Goal: Task Accomplishment & Management: Use online tool/utility

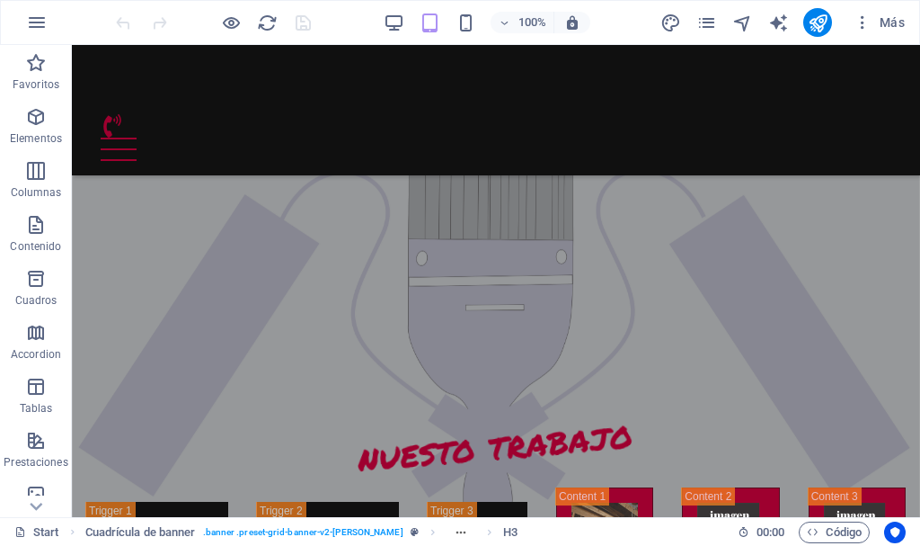
scroll to position [2671, 0]
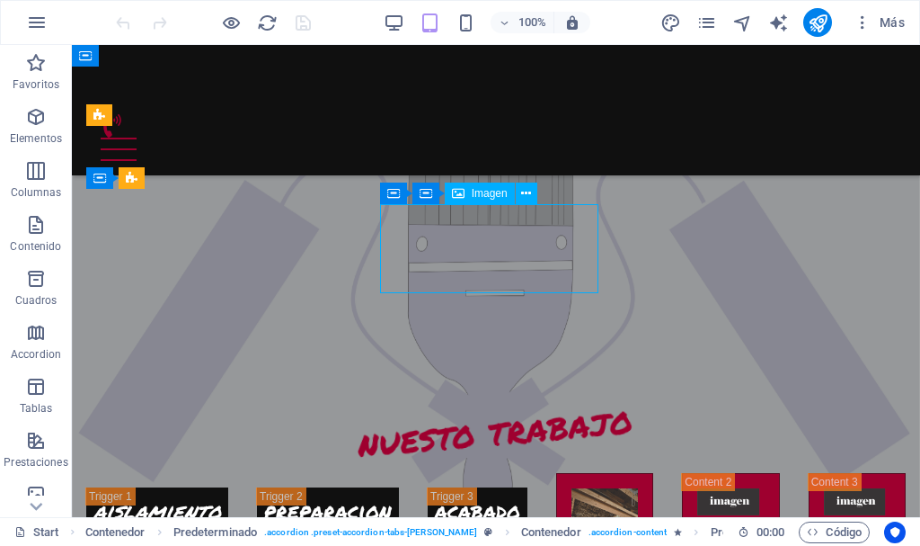
select select "%"
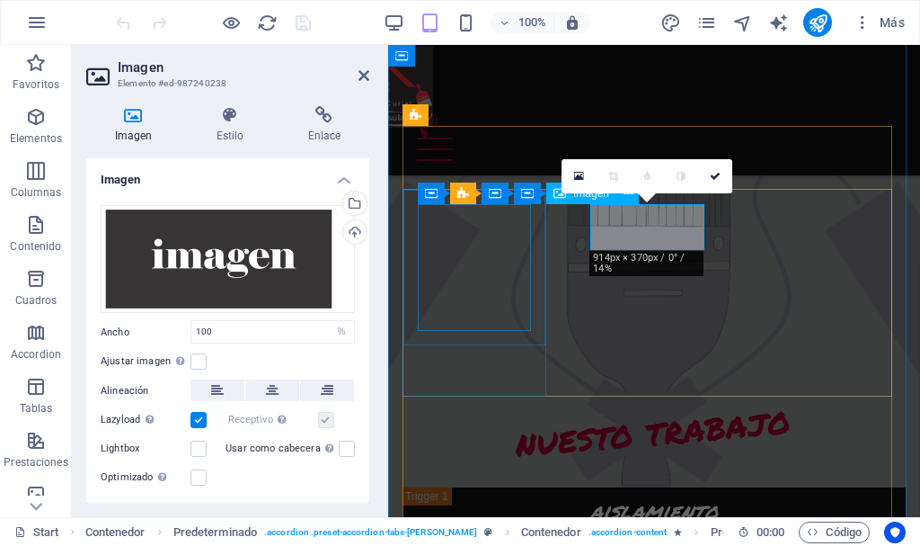
scroll to position [2808, 0]
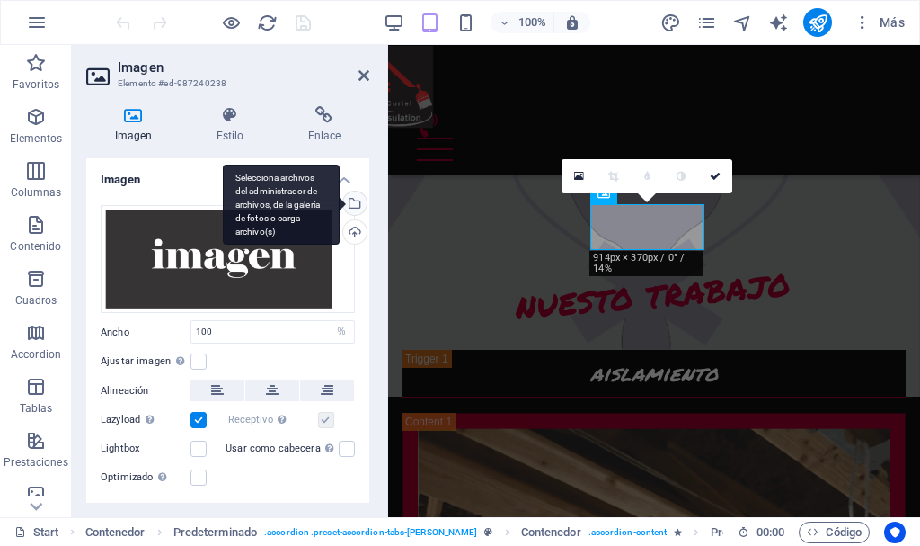
click at [353, 199] on div "Selecciona archivos del administrador de archivos, de la galería de fotos o car…" at bounding box center [353, 204] width 27 height 27
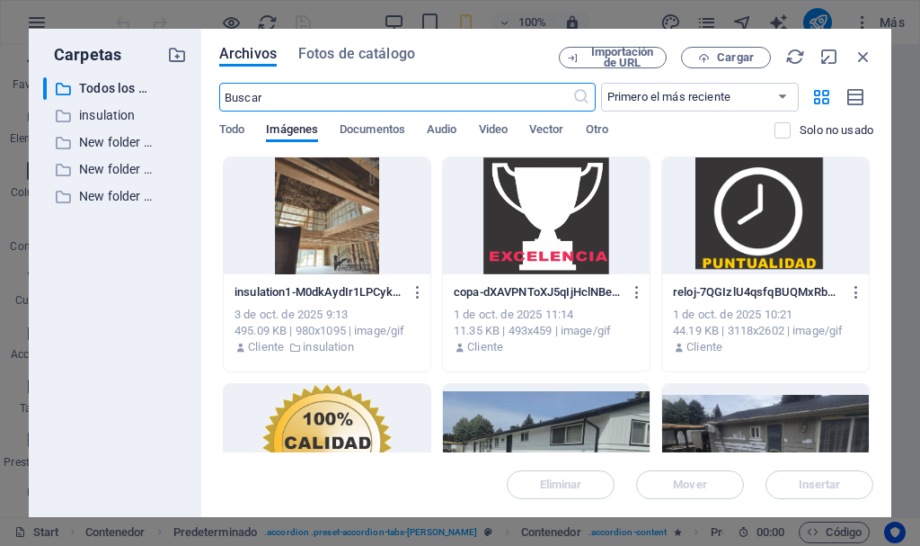
scroll to position [3619, 0]
click at [119, 111] on p "insulation" at bounding box center [116, 115] width 75 height 21
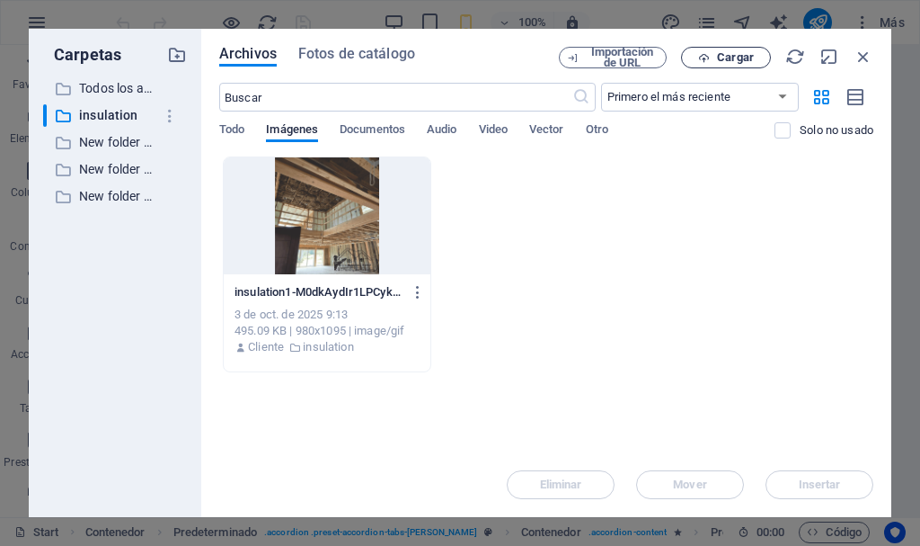
click at [723, 62] on span "Cargar" at bounding box center [735, 57] width 37 height 11
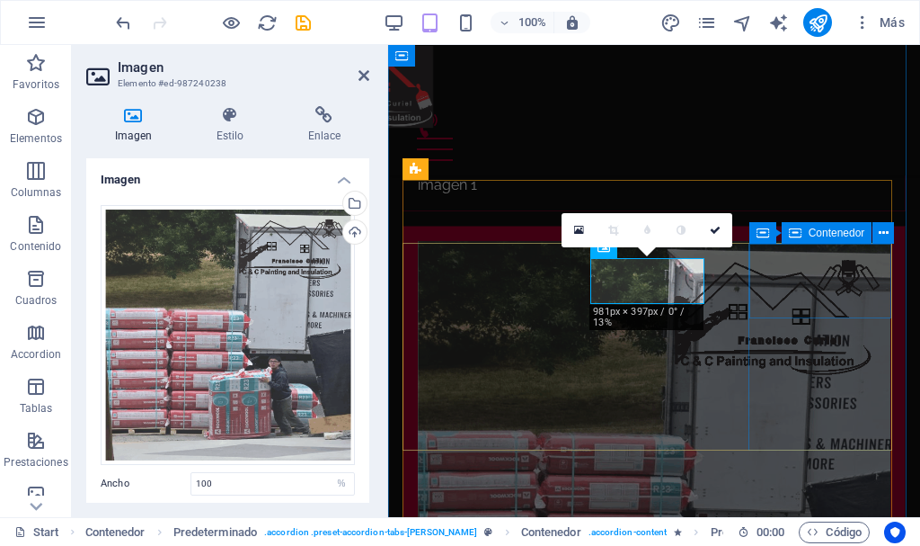
scroll to position [2755, 0]
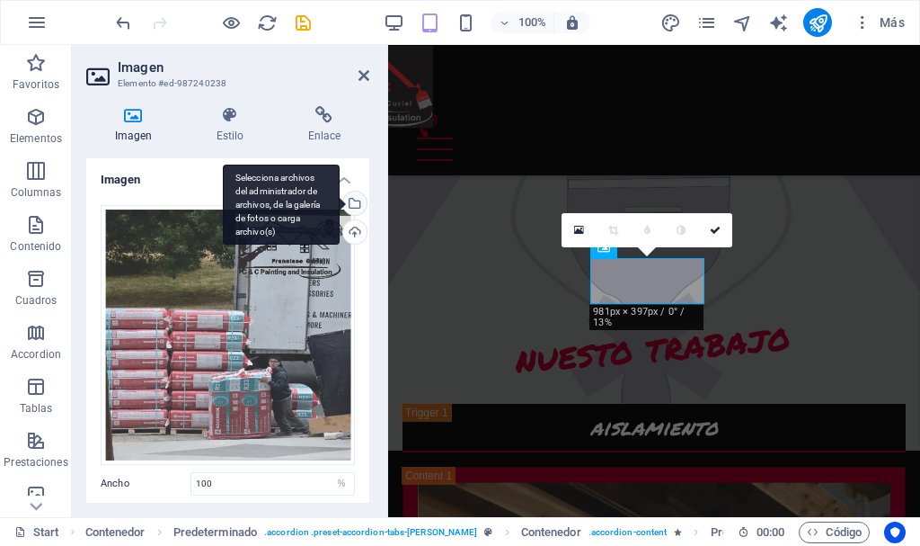
click at [350, 205] on div "Selecciona archivos del administrador de archivos, de la galería de fotos o car…" at bounding box center [353, 204] width 27 height 27
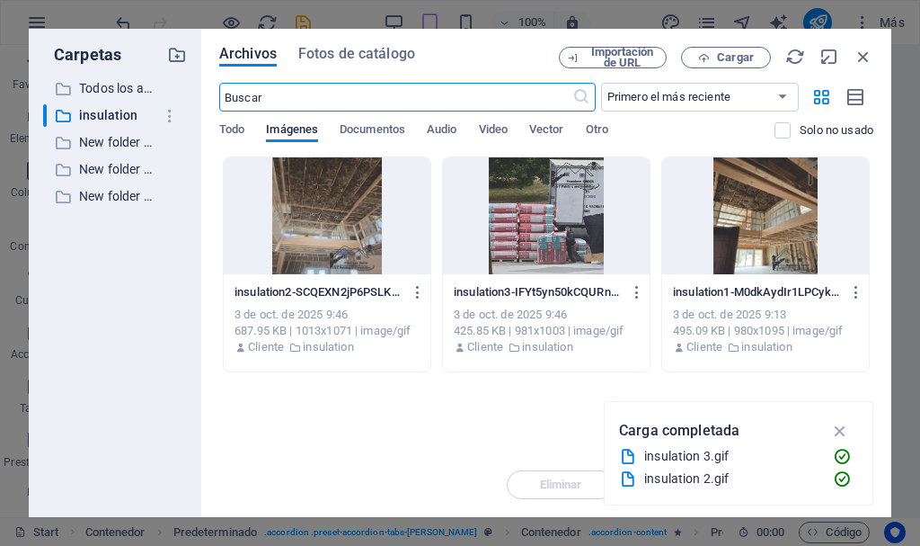
scroll to position [3619, 0]
click at [378, 234] on div at bounding box center [327, 215] width 207 height 117
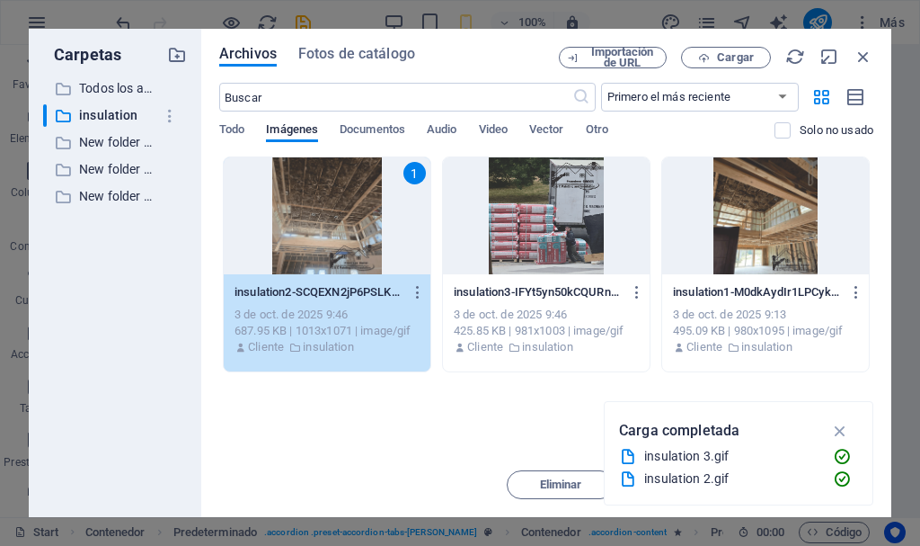
click at [378, 234] on div "1" at bounding box center [327, 215] width 207 height 117
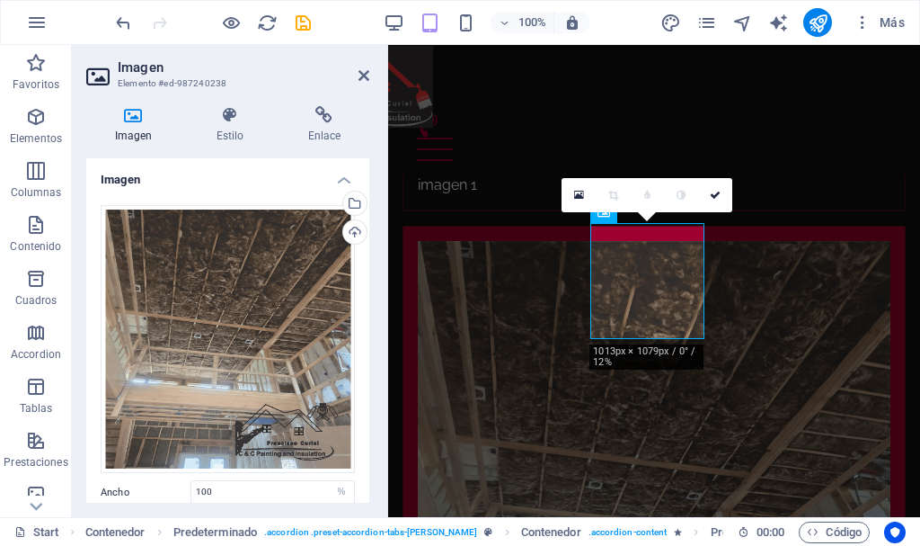
scroll to position [2790, 0]
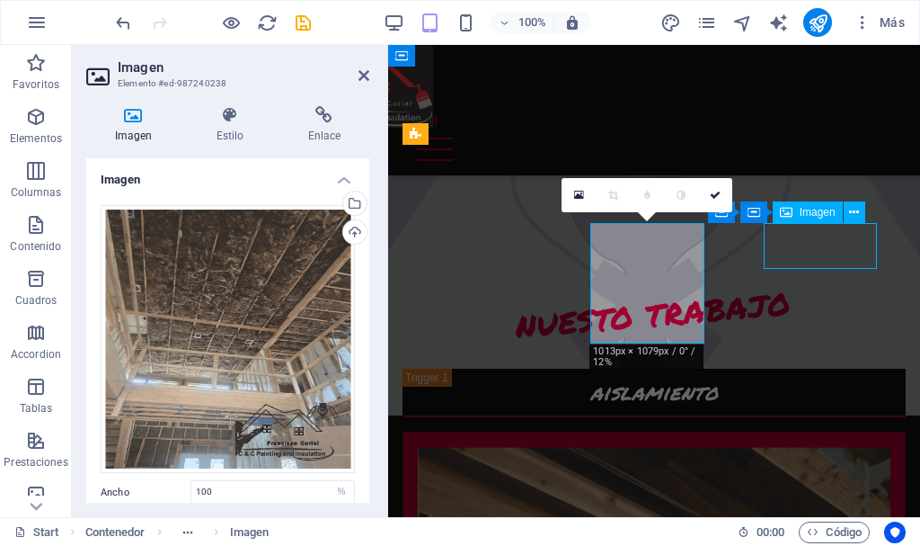
select select "%"
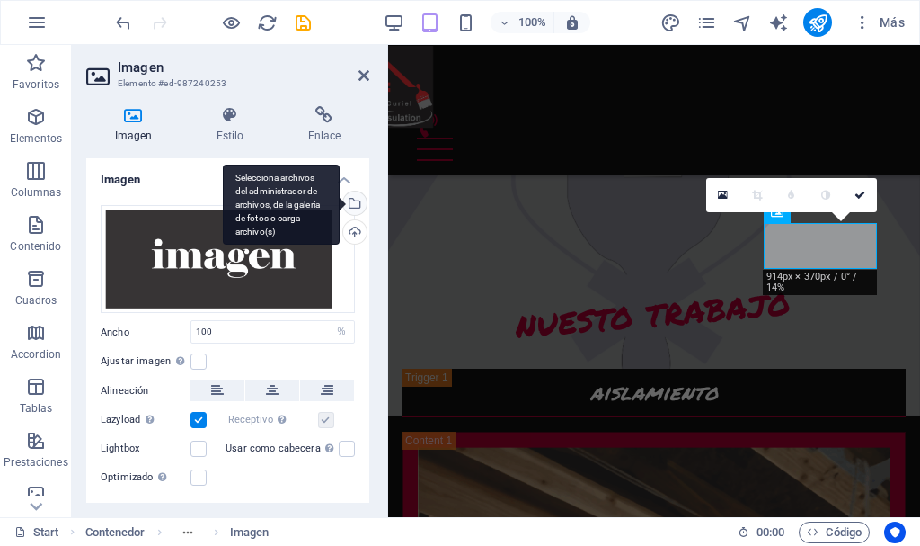
click at [340, 203] on div "Selecciona archivos del administrador de archivos, de la galería de fotos o car…" at bounding box center [281, 204] width 117 height 81
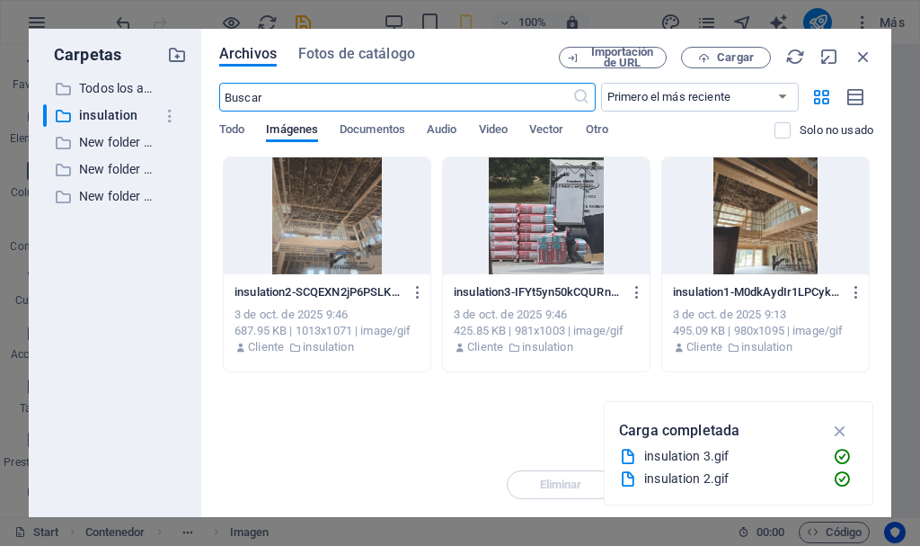
scroll to position [3728, 0]
click at [559, 214] on div at bounding box center [546, 215] width 207 height 117
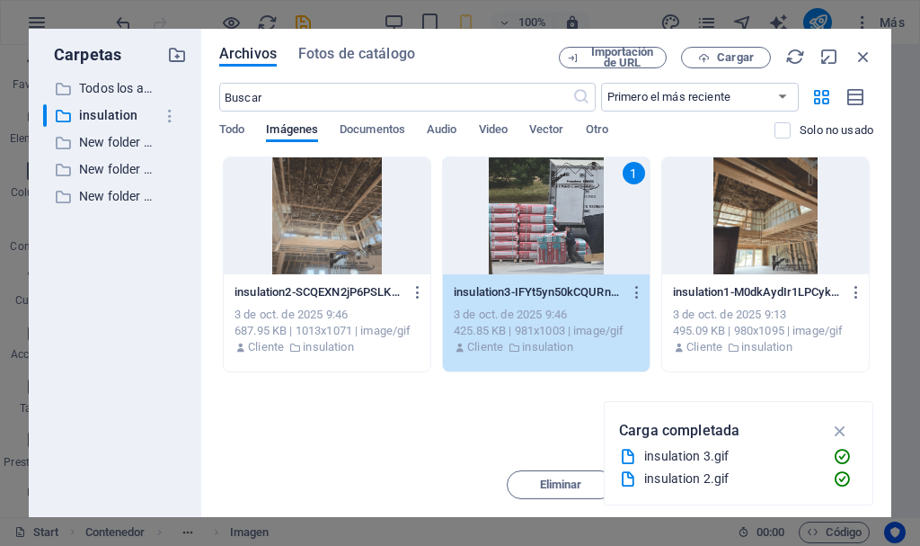
click at [559, 214] on div "1" at bounding box center [546, 215] width 207 height 117
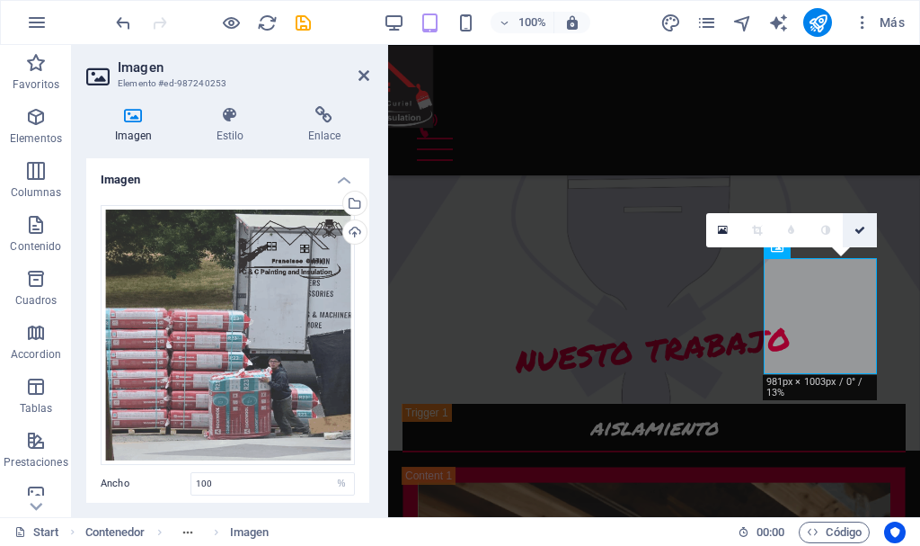
click at [863, 229] on icon at bounding box center [860, 230] width 11 height 11
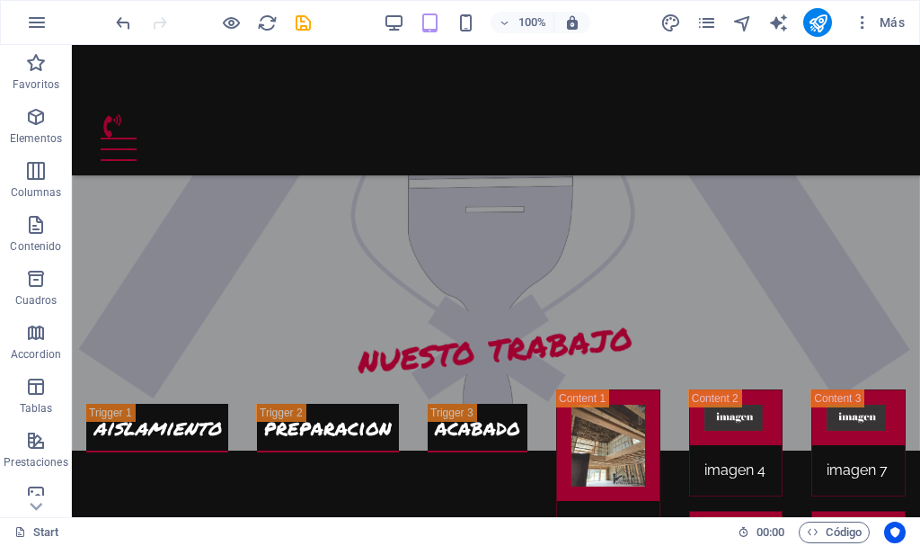
scroll to position [2559, 0]
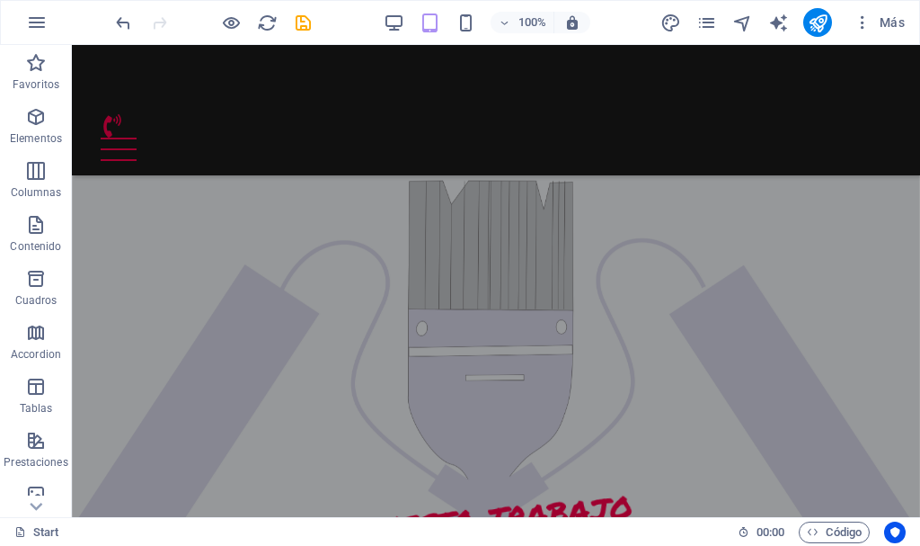
scroll to position [2560, 0]
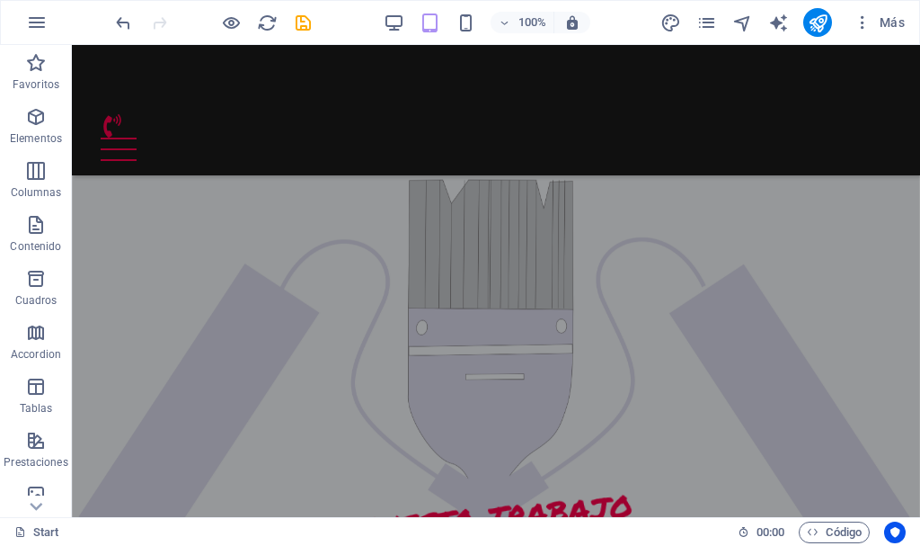
scroll to position [2657, 0]
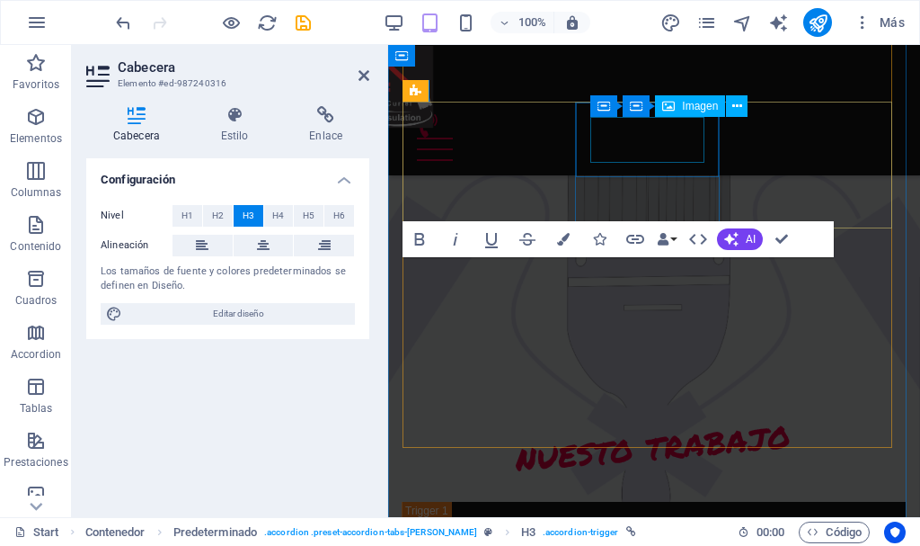
scroll to position [3195, 0]
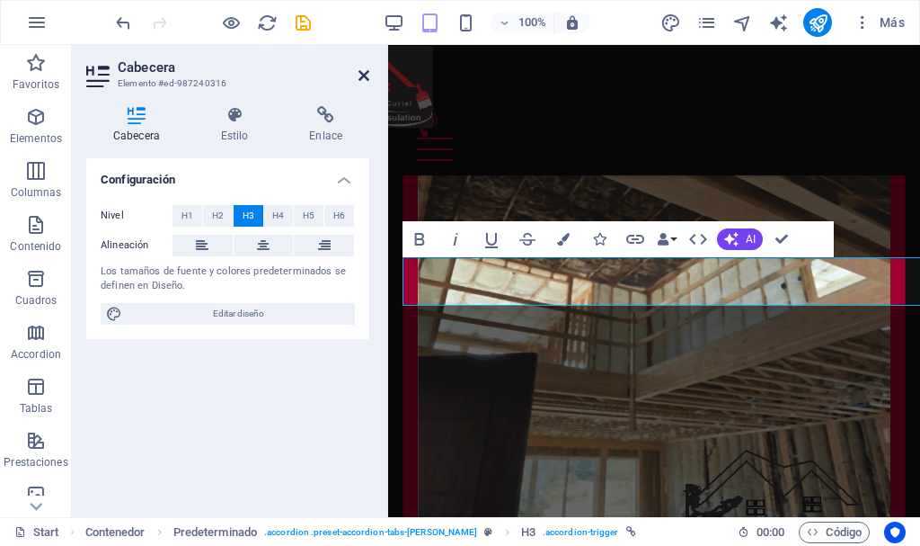
click at [364, 77] on icon at bounding box center [364, 75] width 11 height 14
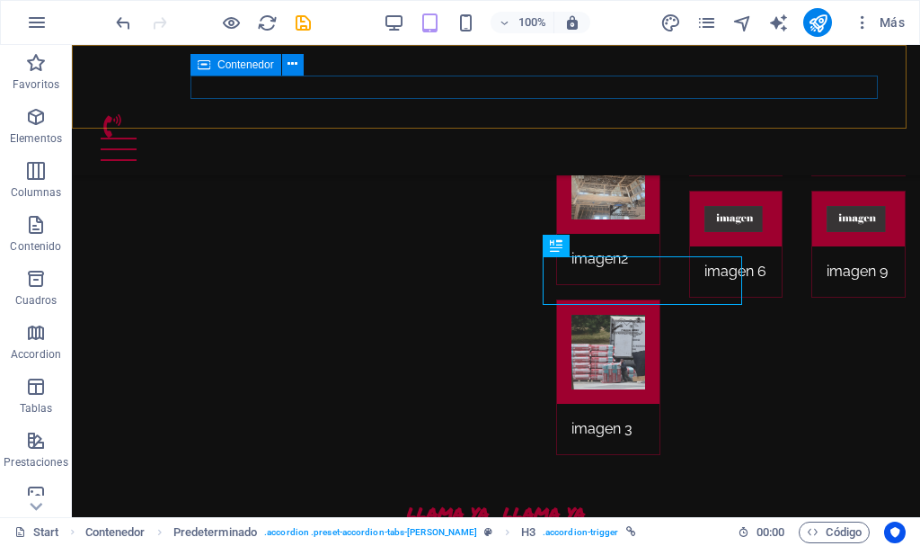
scroll to position [2541, 0]
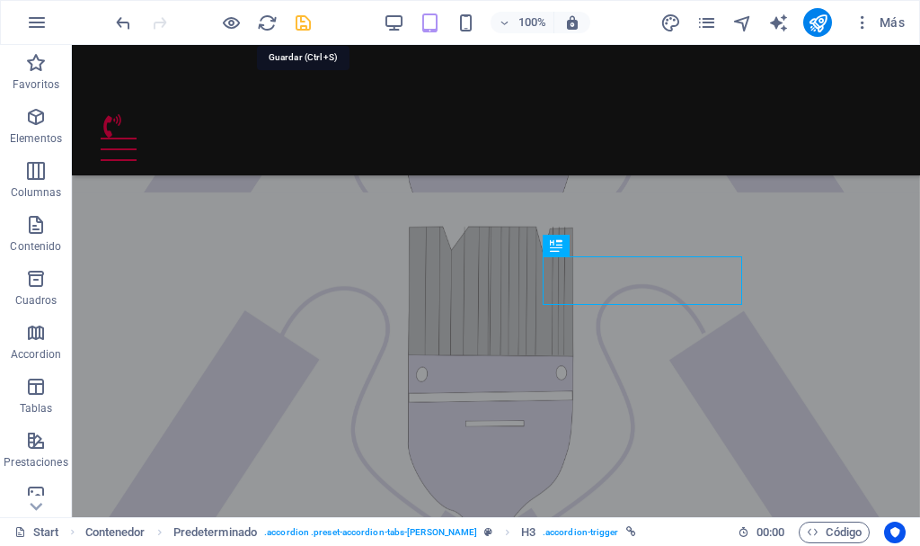
click at [305, 24] on icon "save" at bounding box center [303, 23] width 21 height 21
checkbox input "false"
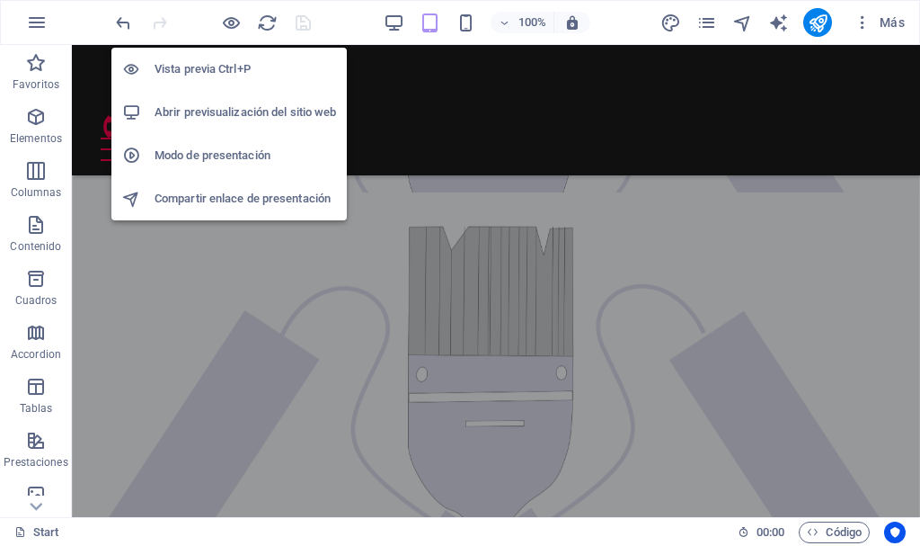
click at [229, 106] on h6 "Abrir previsualización del sitio web" at bounding box center [246, 113] width 182 height 22
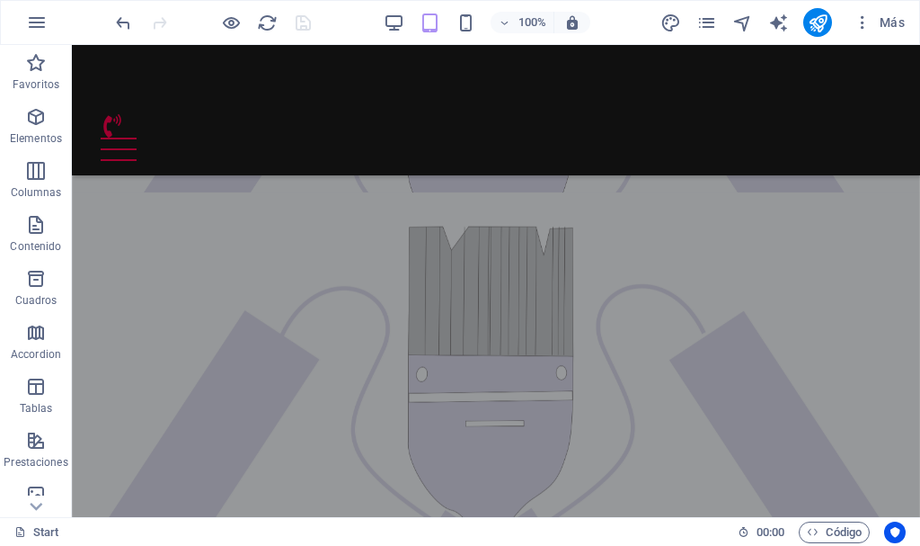
click at [355, 13] on div "100% Más" at bounding box center [512, 22] width 800 height 29
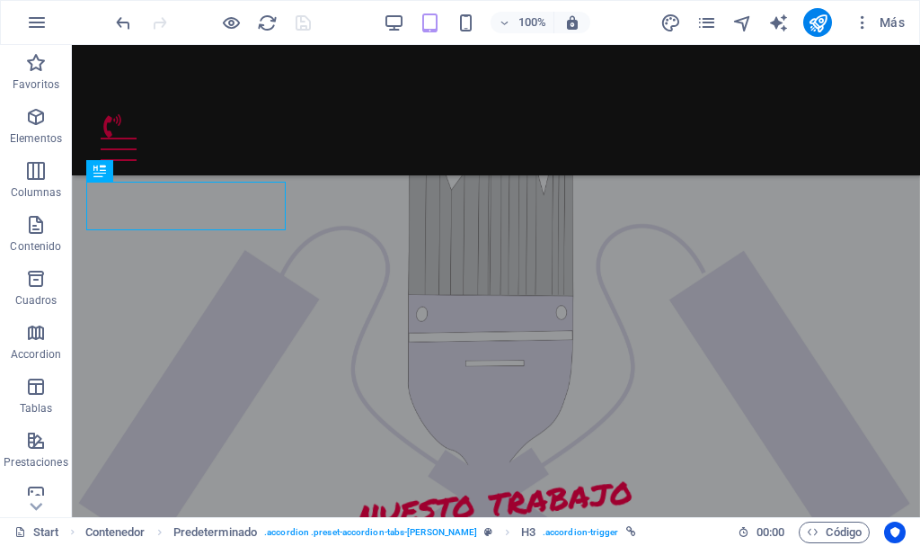
scroll to position [2586, 0]
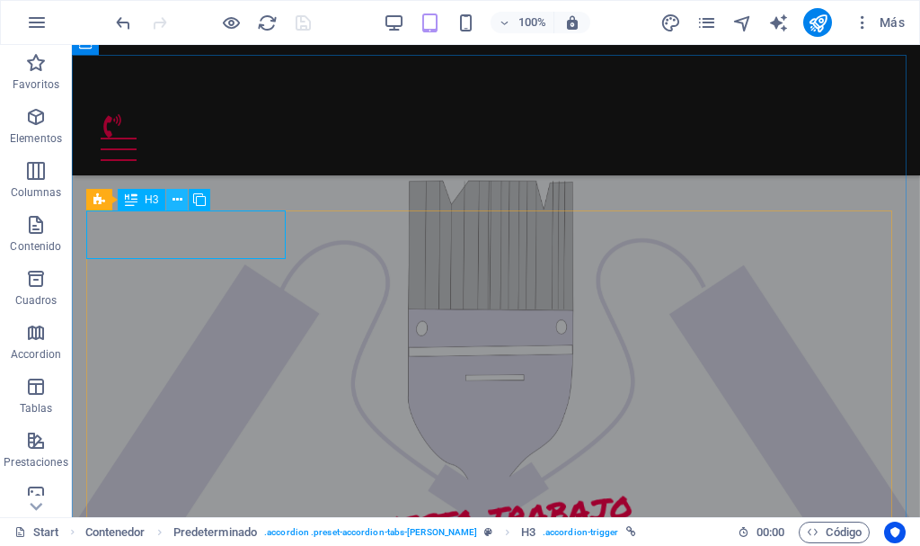
click at [176, 199] on icon at bounding box center [178, 200] width 10 height 19
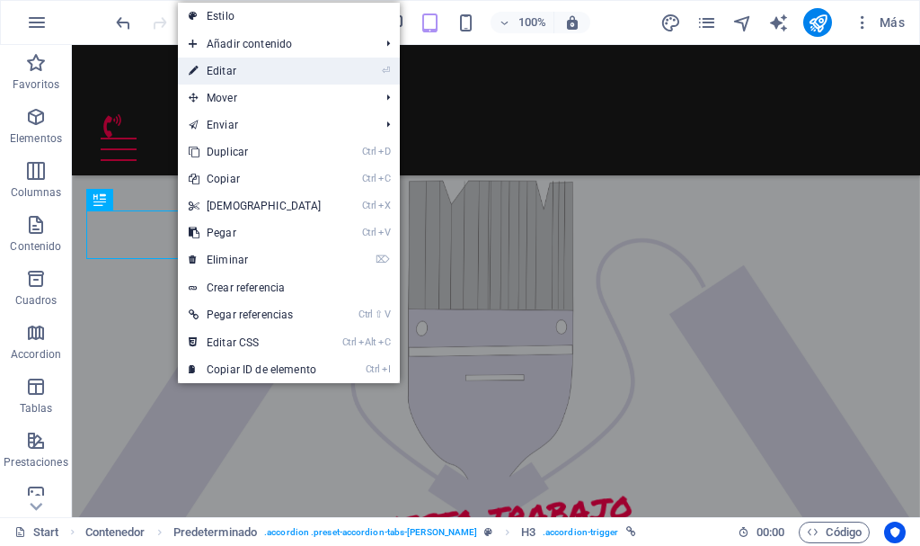
click at [254, 69] on link "⏎ Editar" at bounding box center [255, 71] width 155 height 27
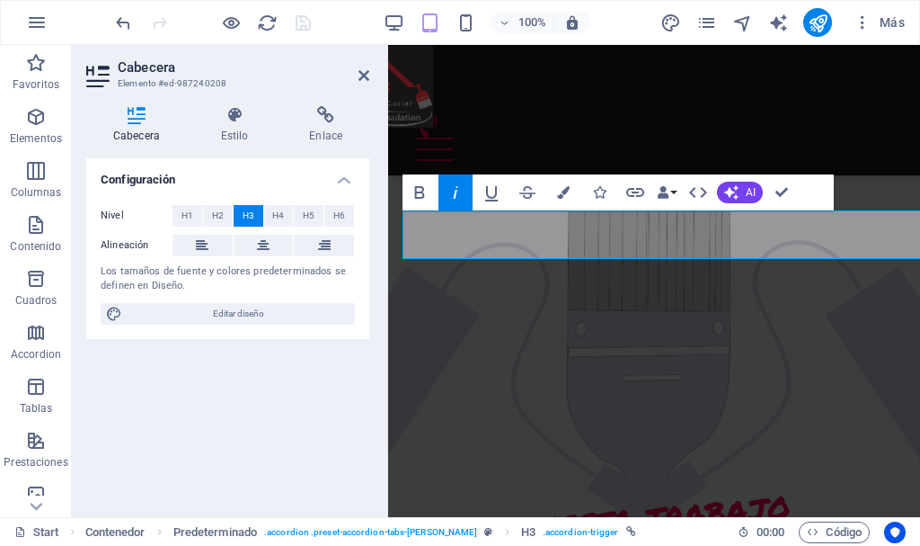
scroll to position [2724, 0]
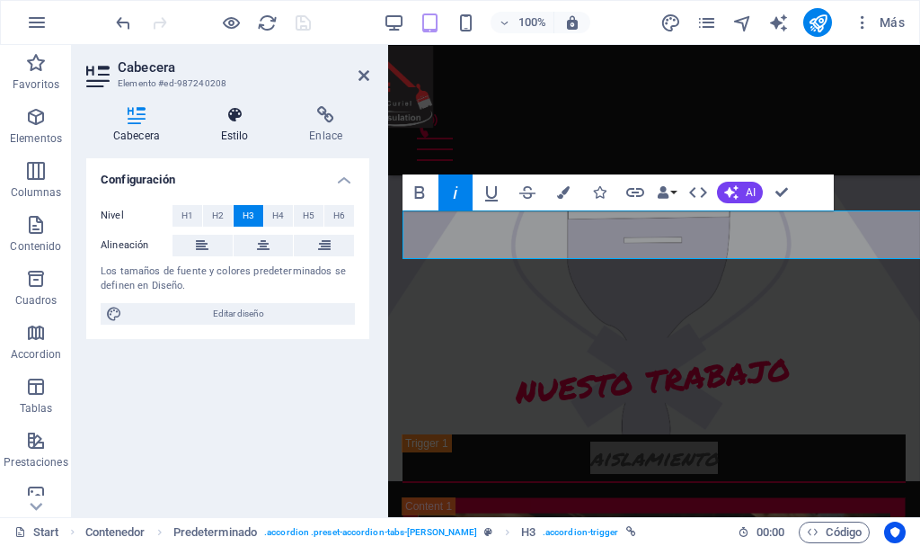
click at [241, 120] on icon at bounding box center [235, 115] width 82 height 18
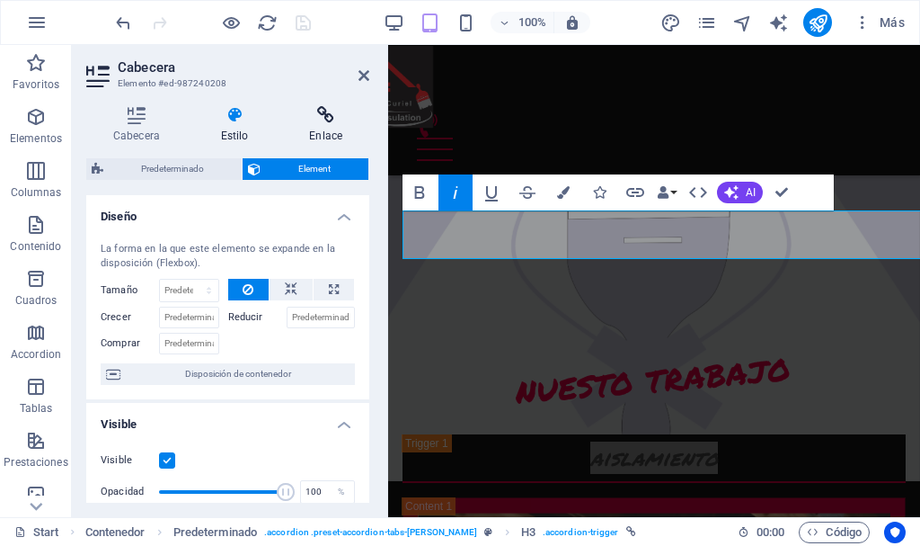
click at [333, 123] on icon at bounding box center [325, 115] width 87 height 18
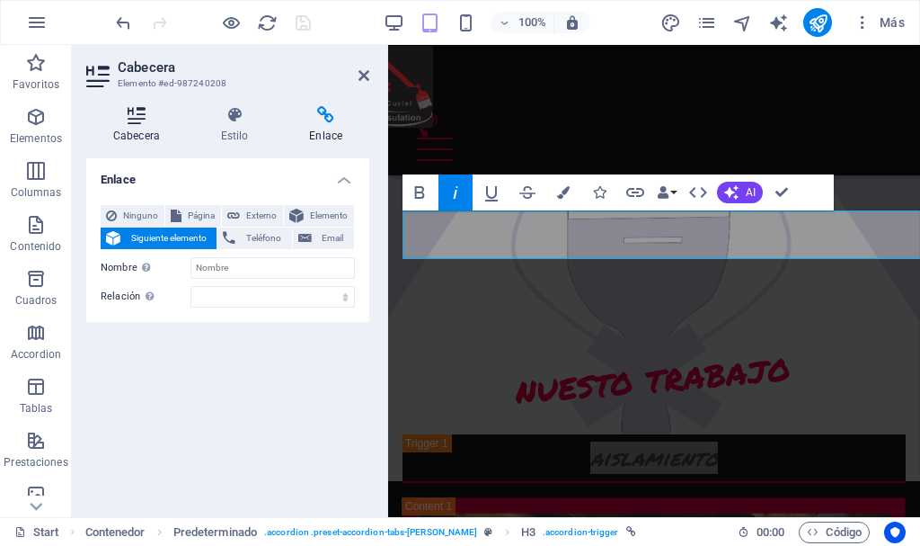
click at [138, 121] on icon at bounding box center [136, 115] width 101 height 18
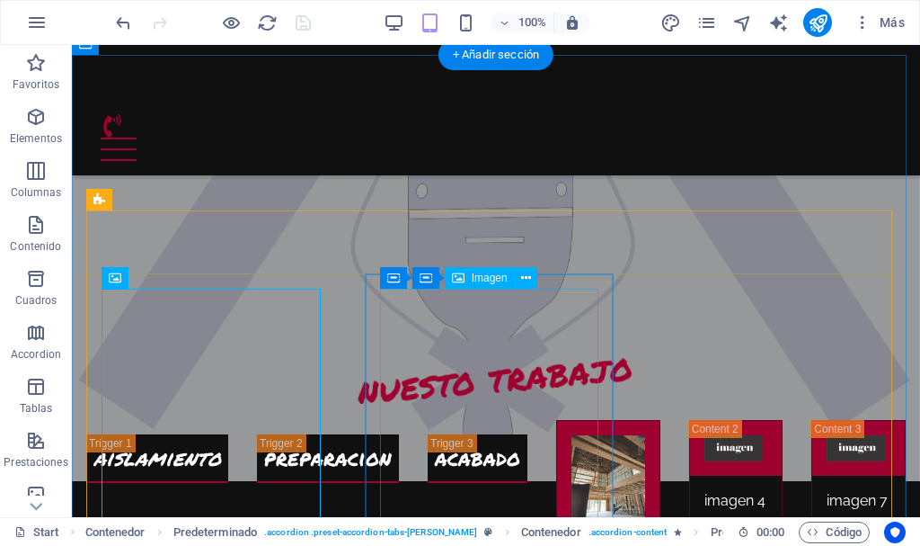
scroll to position [2586, 0]
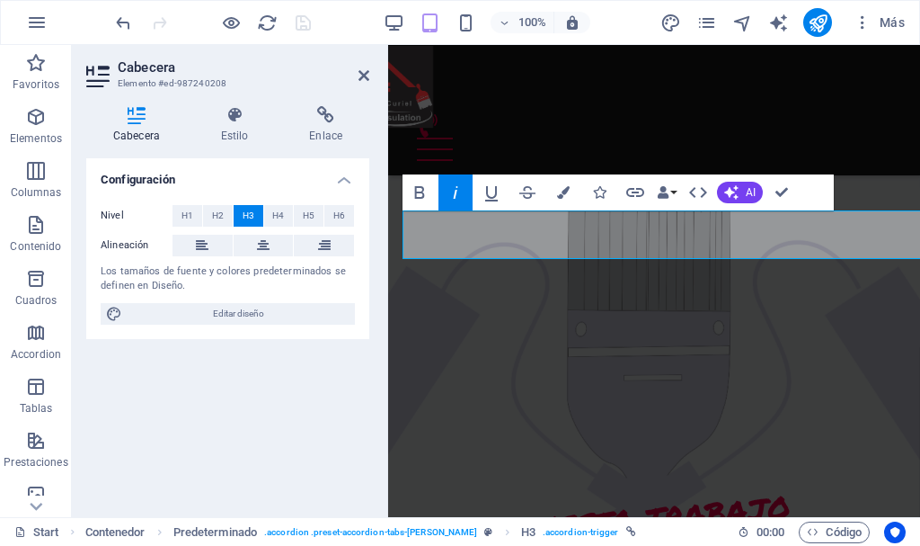
scroll to position [2724, 0]
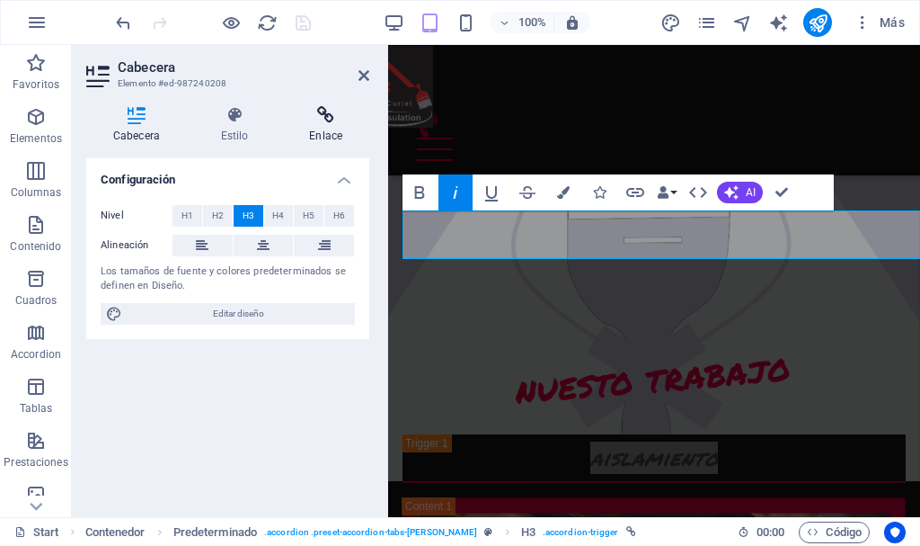
click at [327, 119] on icon at bounding box center [325, 115] width 87 height 18
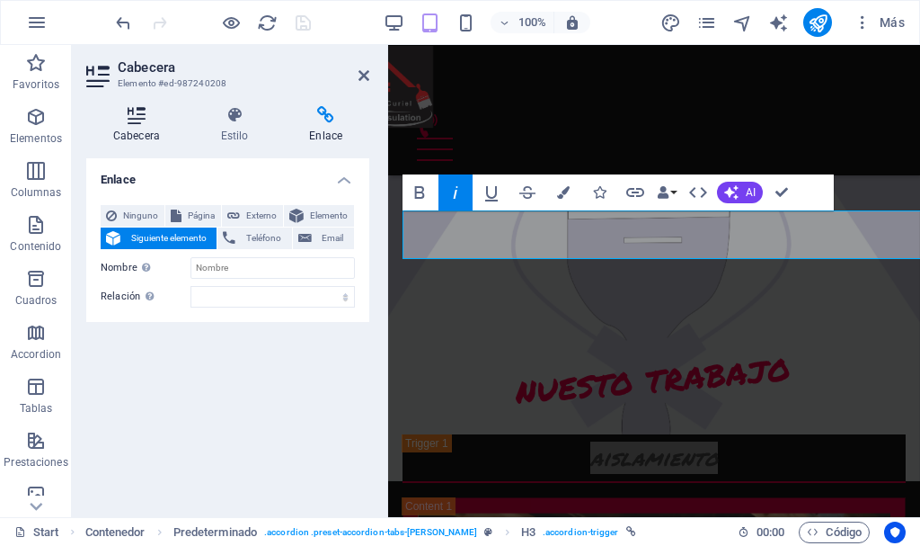
click at [129, 133] on h4 "Cabecera" at bounding box center [140, 125] width 108 height 38
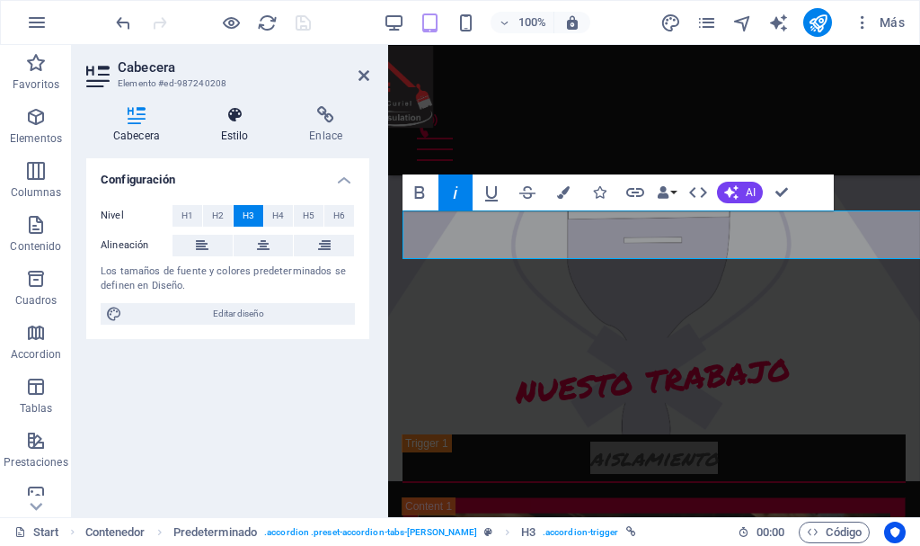
click at [235, 111] on icon at bounding box center [235, 115] width 82 height 18
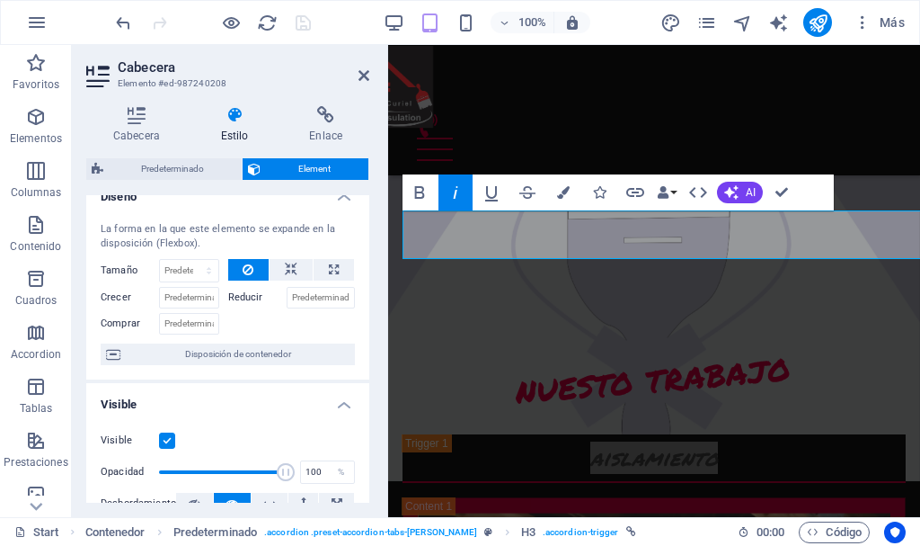
scroll to position [9, 0]
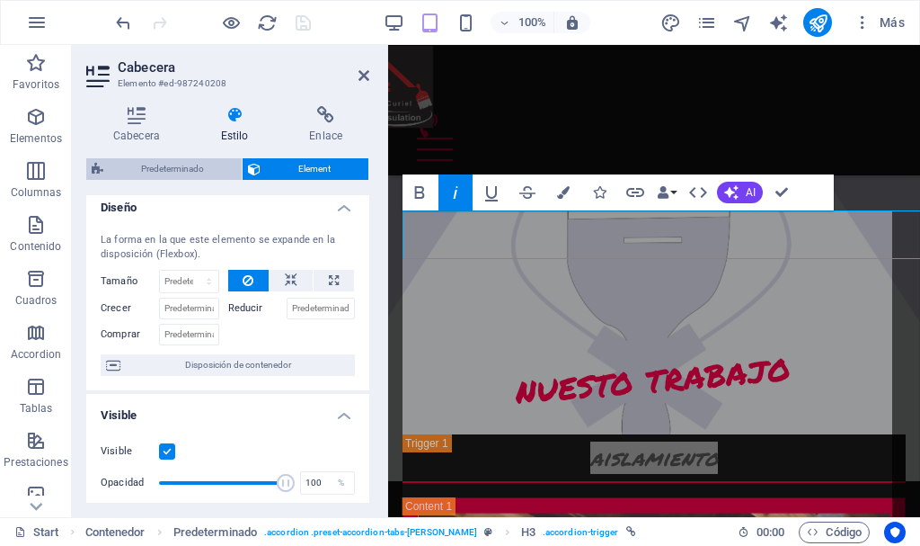
click at [170, 162] on span "Predeterminado" at bounding box center [173, 169] width 128 height 22
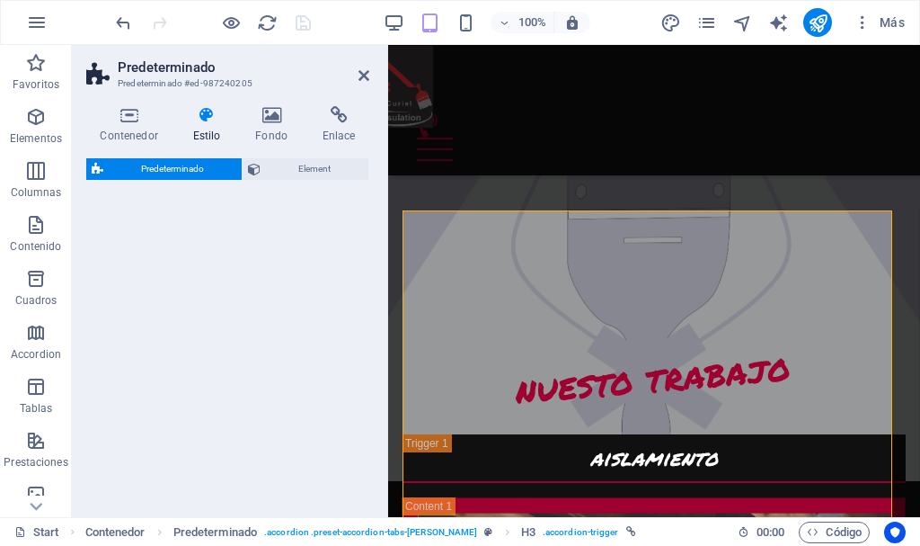
select select "tabs"
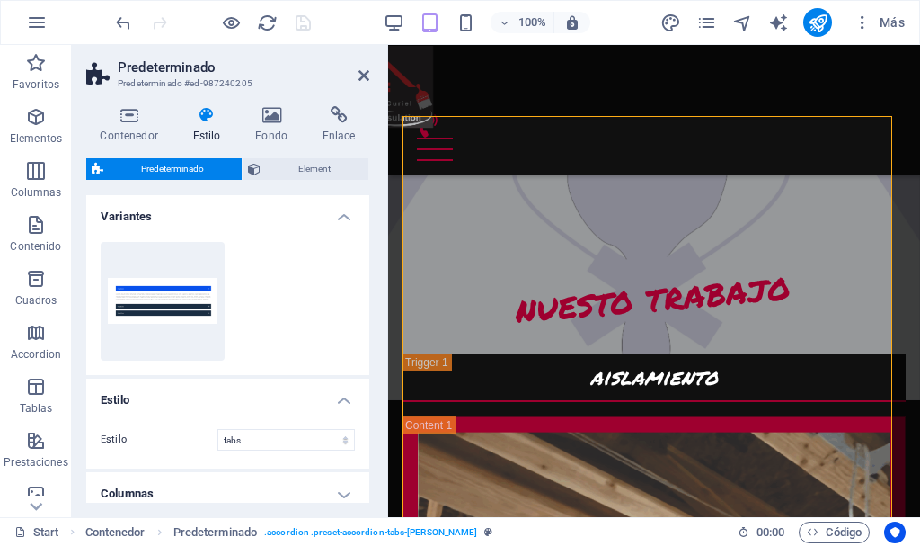
scroll to position [2832, 0]
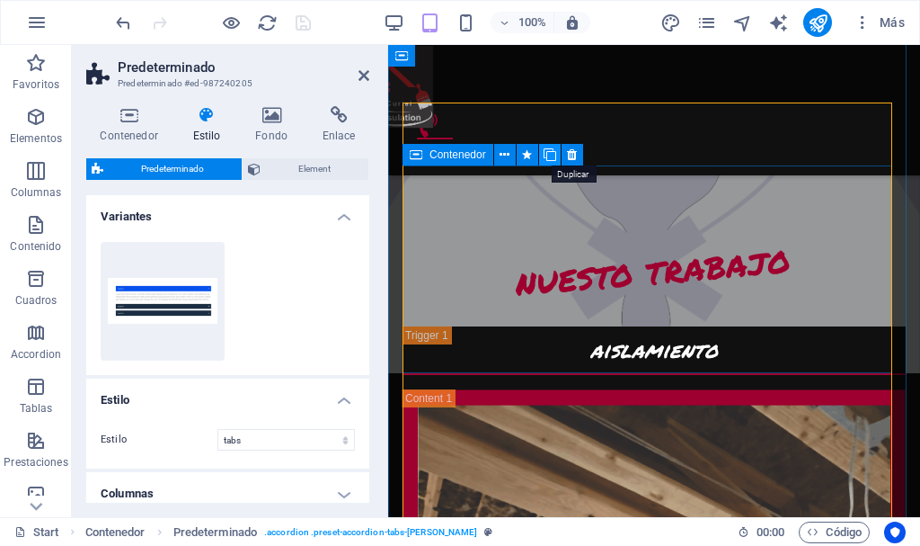
click at [549, 155] on icon at bounding box center [550, 155] width 13 height 19
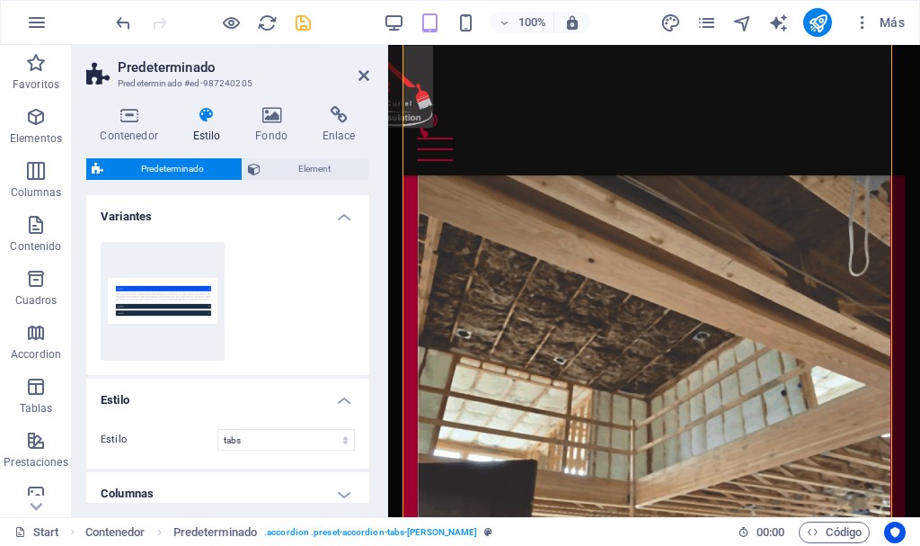
scroll to position [3059, 0]
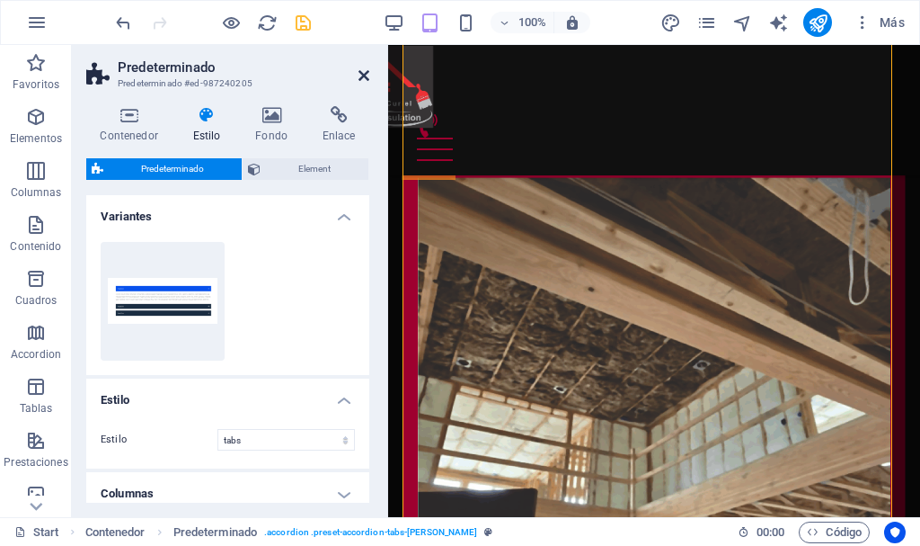
click at [368, 76] on icon at bounding box center [364, 75] width 11 height 14
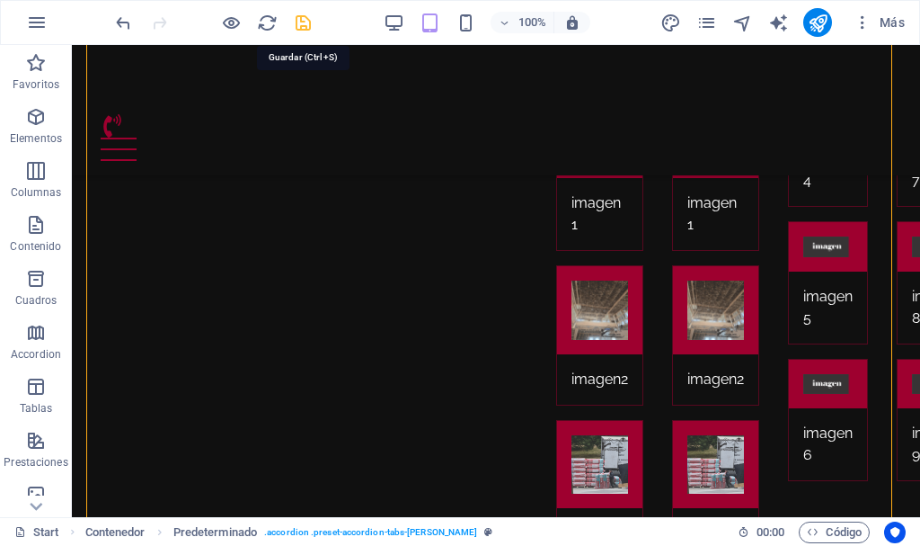
click at [304, 26] on icon "save" at bounding box center [303, 23] width 21 height 21
checkbox input "false"
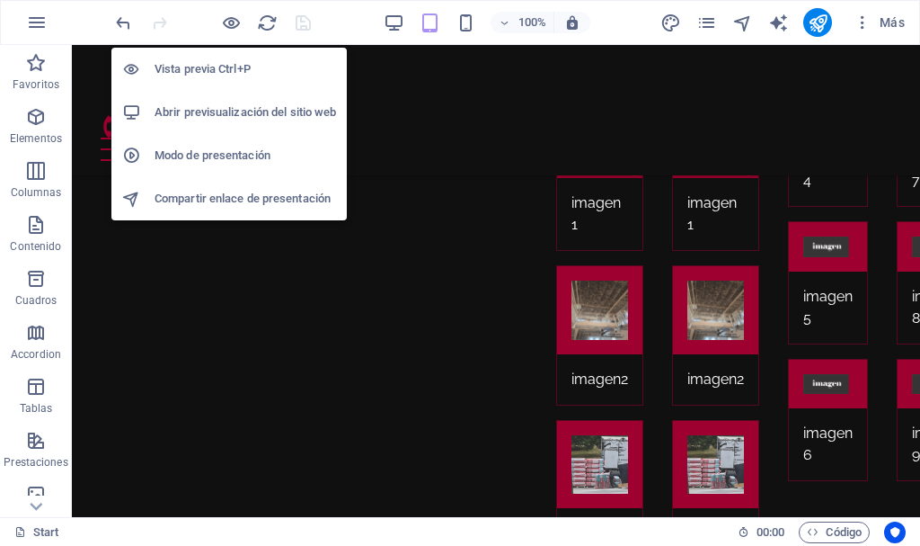
click at [218, 105] on h6 "Abrir previsualización del sitio web" at bounding box center [246, 113] width 182 height 22
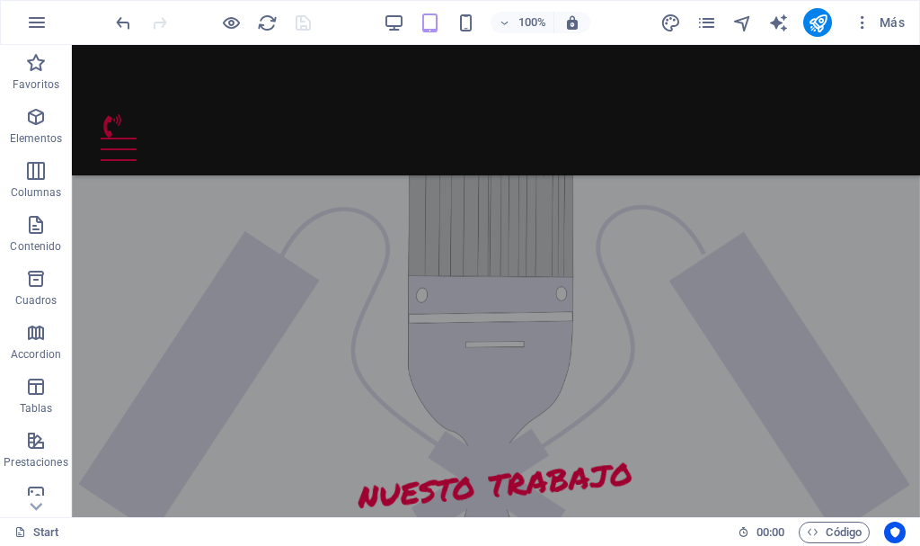
scroll to position [2664, 0]
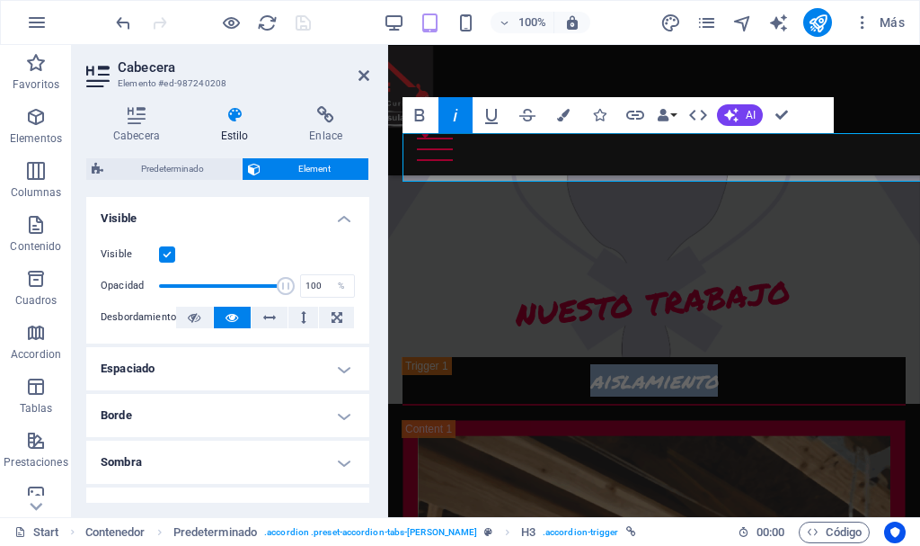
scroll to position [32, 0]
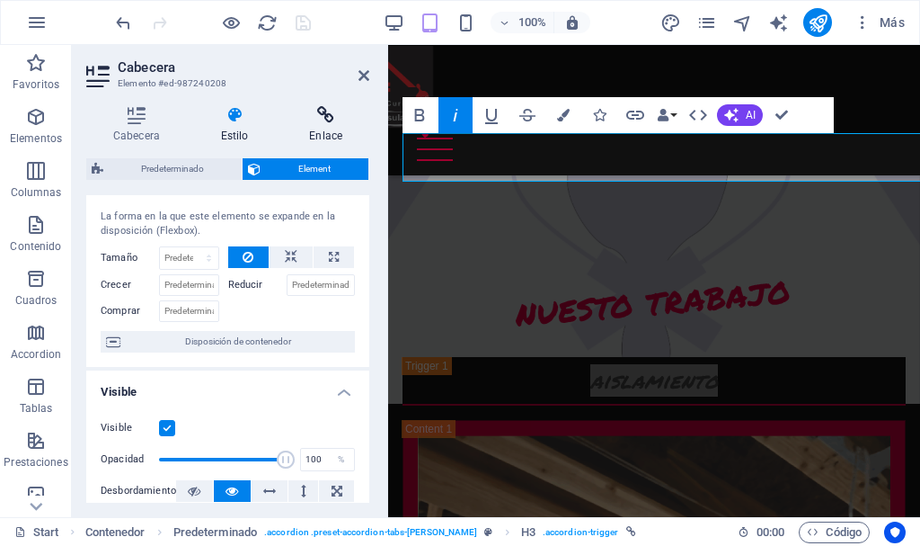
click at [321, 135] on h4 "Enlace" at bounding box center [325, 125] width 87 height 38
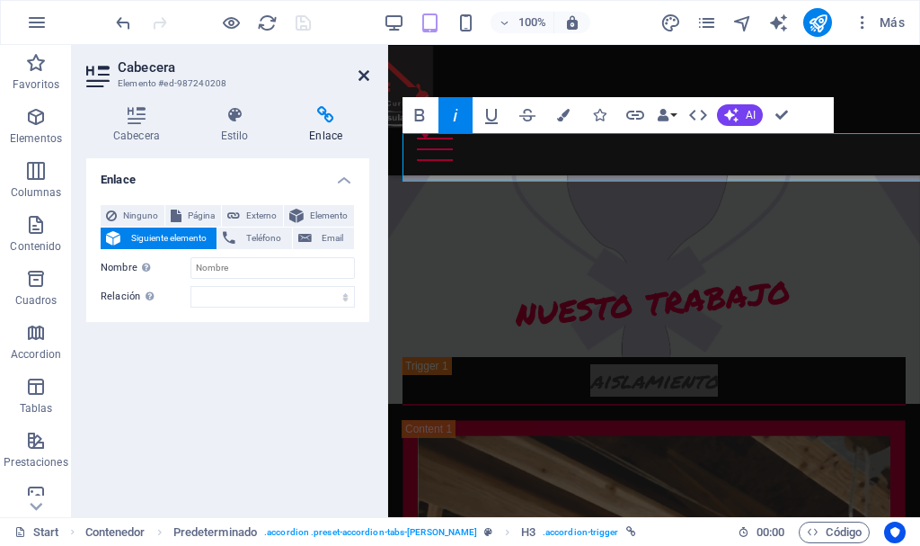
click at [365, 76] on icon at bounding box center [364, 75] width 11 height 14
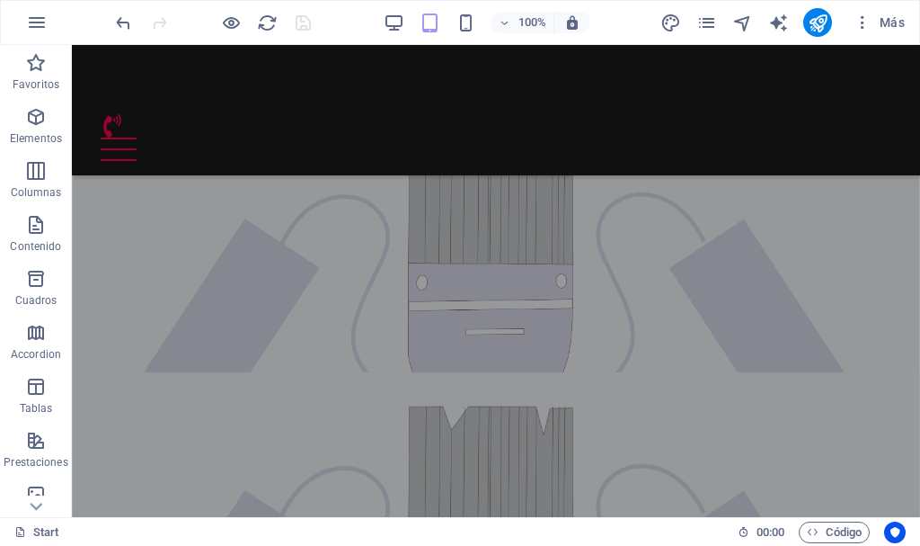
scroll to position [2332, 0]
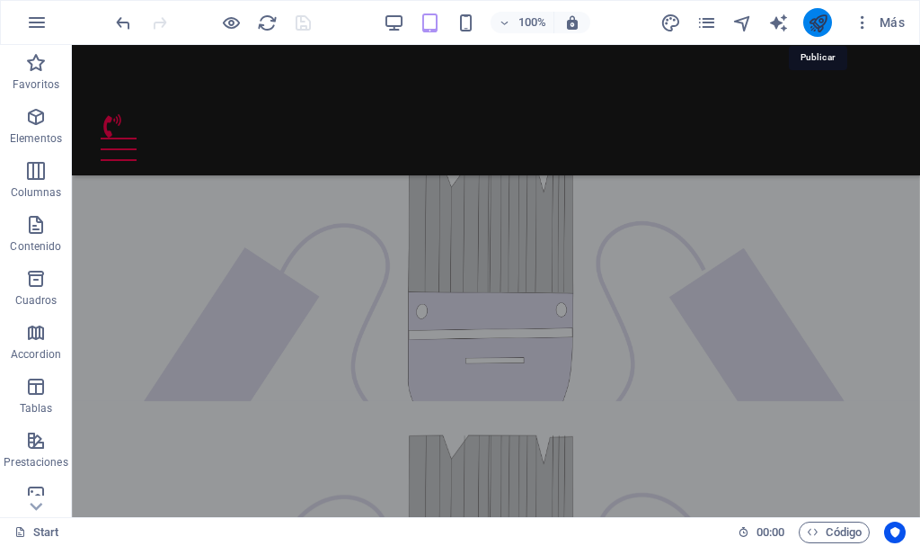
click at [821, 22] on icon "publish" at bounding box center [818, 23] width 21 height 21
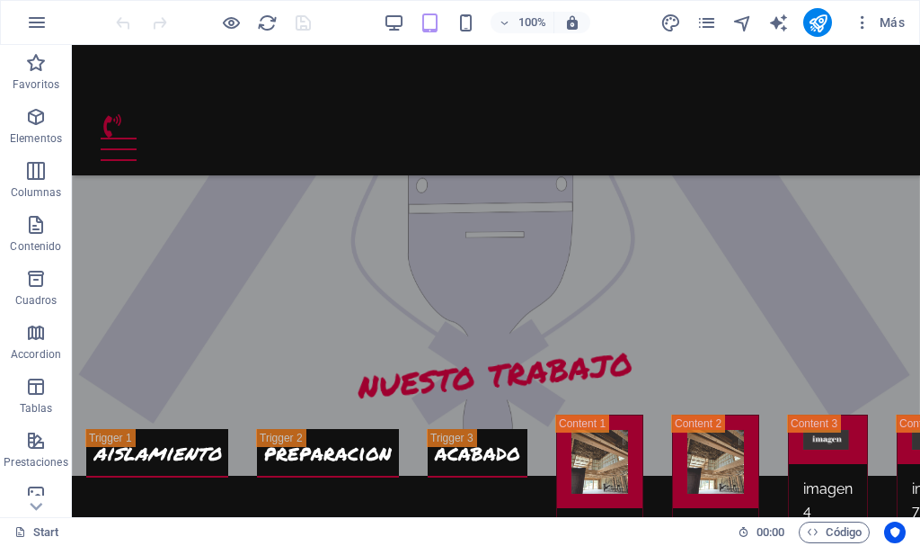
scroll to position [2685, 0]
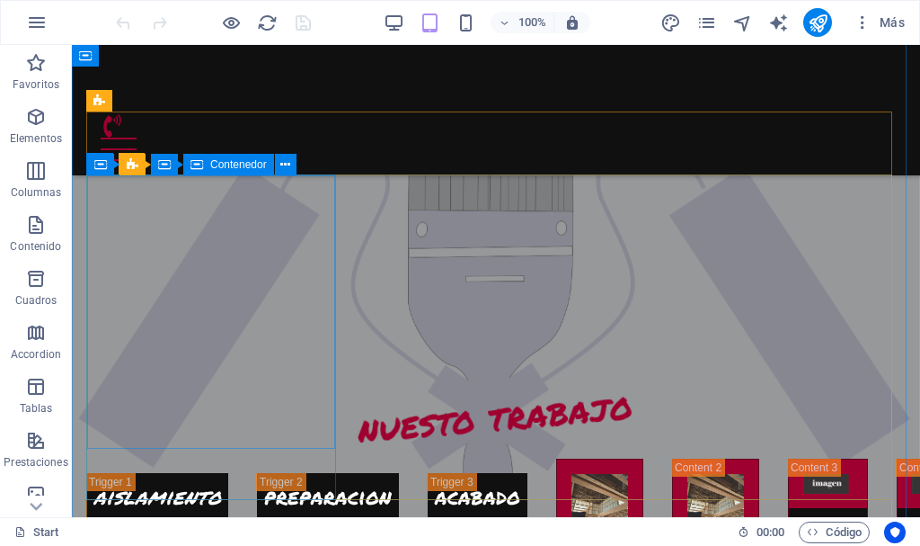
click at [557, 459] on div at bounding box center [599, 505] width 85 height 92
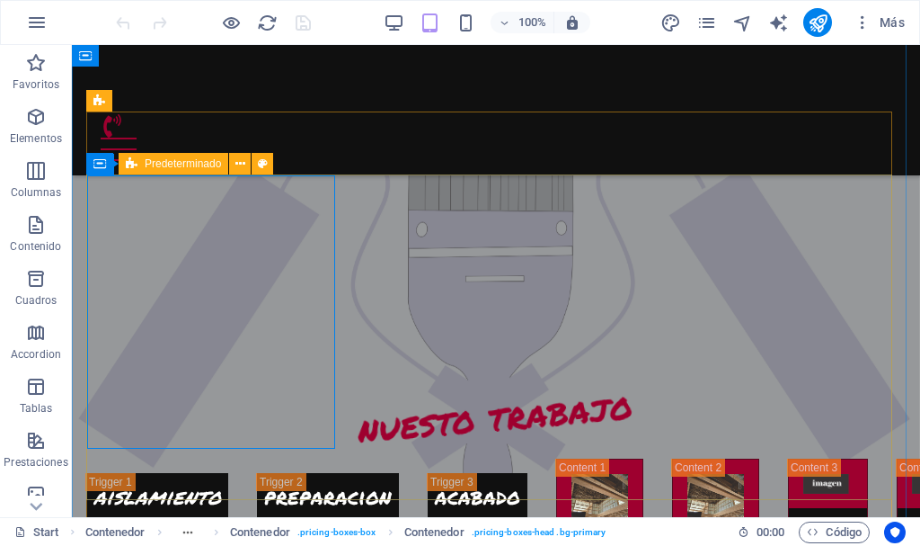
click at [129, 162] on icon at bounding box center [132, 164] width 12 height 22
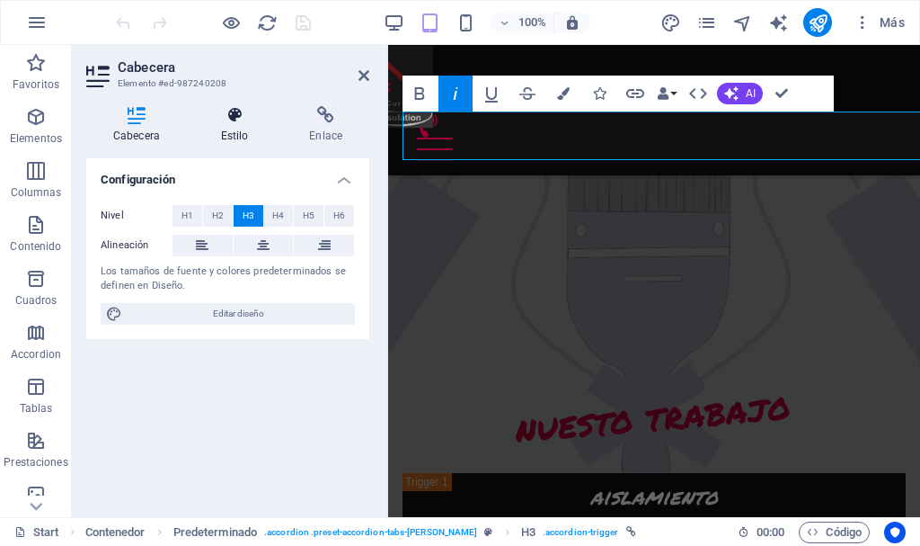
scroll to position [2823, 0]
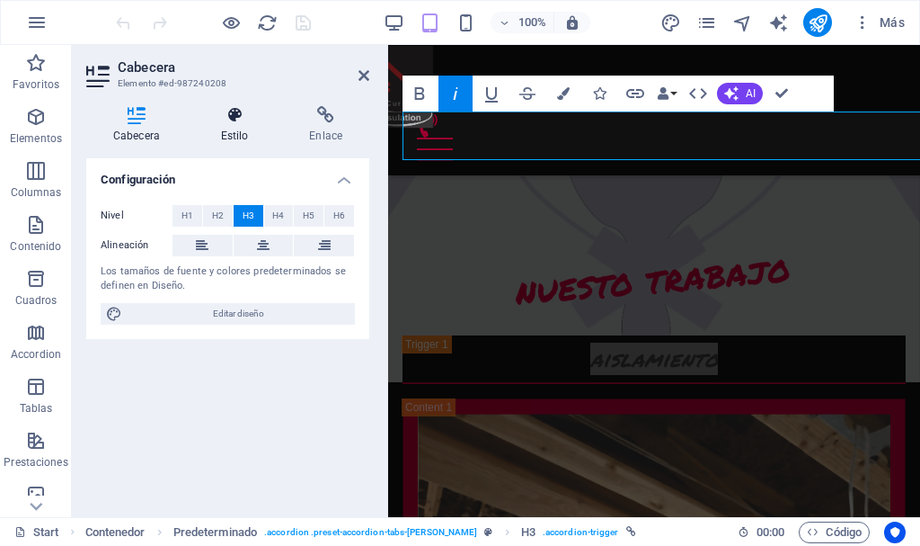
click at [239, 127] on h4 "Estilo" at bounding box center [238, 125] width 89 height 38
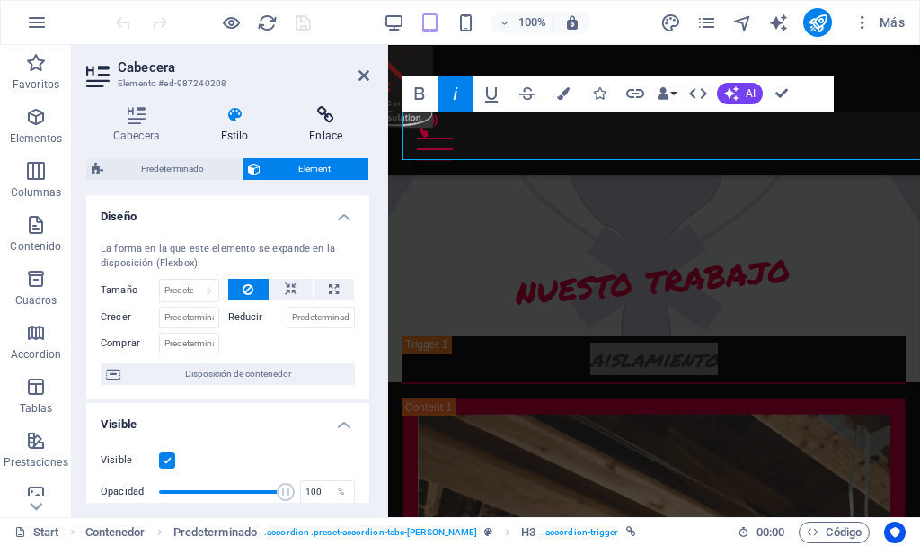
click at [321, 128] on h4 "Enlace" at bounding box center [325, 125] width 87 height 38
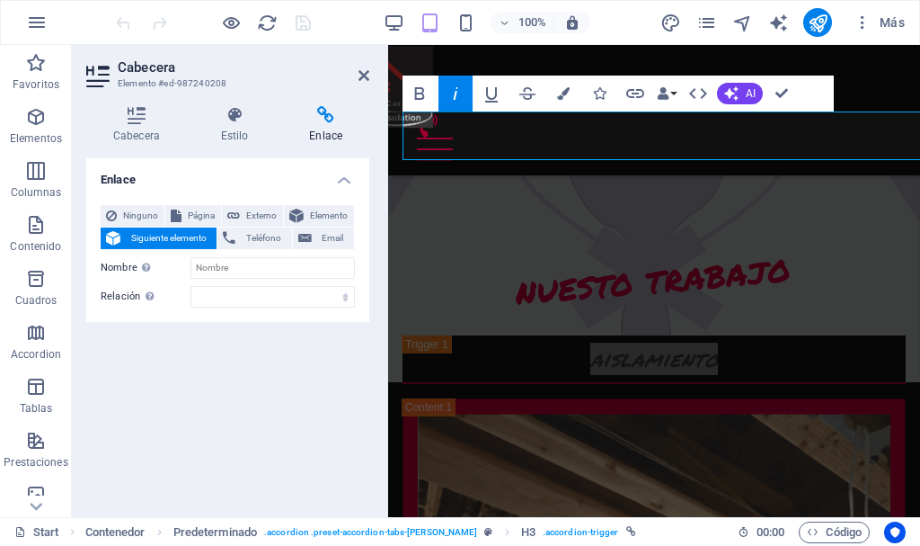
click at [188, 234] on span "Siguiente elemento" at bounding box center [168, 238] width 85 height 22
click at [372, 127] on div "Cabecera Estilo Enlace Configuración Nivel H1 H2 H3 H4 H5 H6 Alineación Los tam…" at bounding box center [228, 304] width 312 height 425
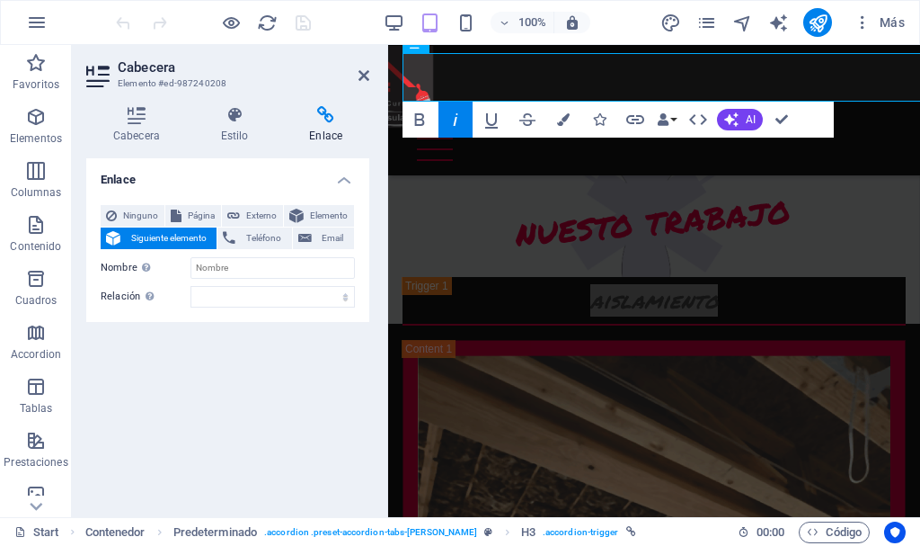
scroll to position [2799, 0]
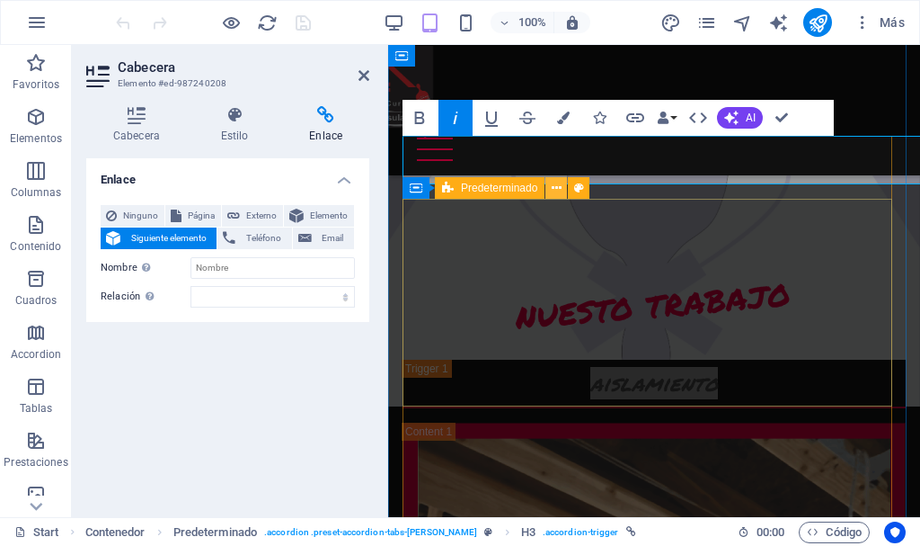
click at [555, 191] on icon at bounding box center [557, 188] width 10 height 19
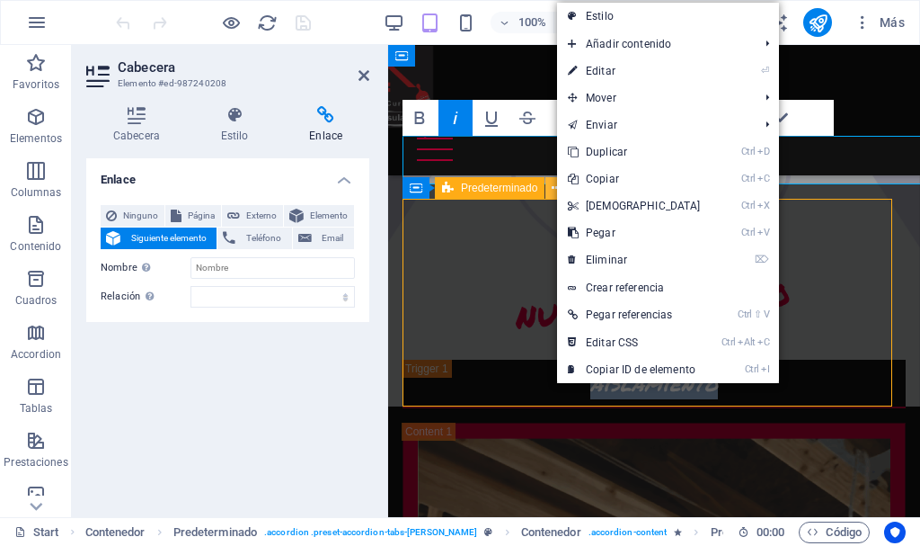
scroll to position [2661, 0]
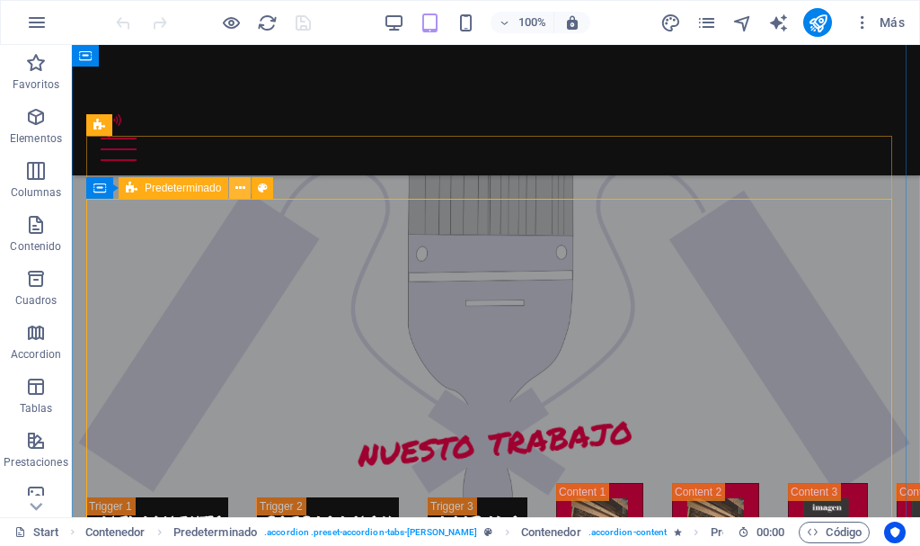
click at [242, 188] on icon at bounding box center [240, 188] width 10 height 19
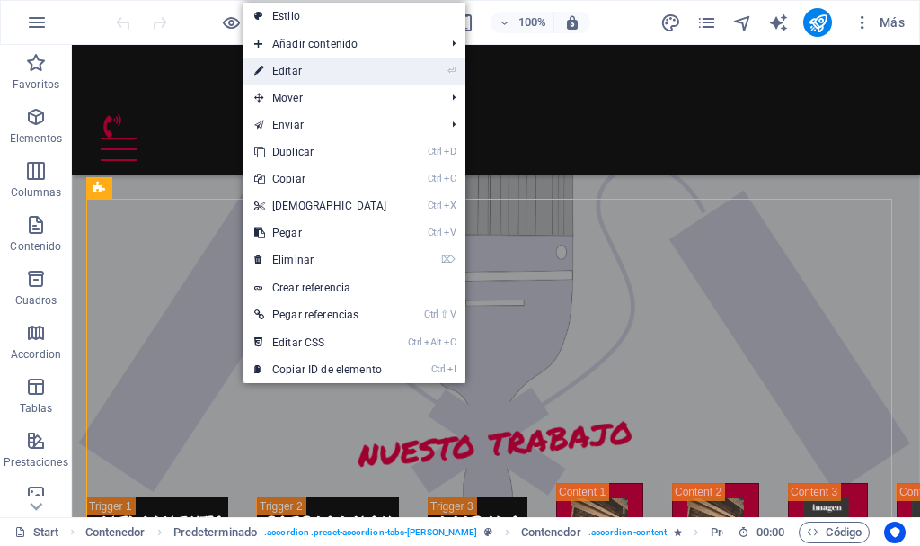
click at [327, 72] on link "⏎ Editar" at bounding box center [321, 71] width 155 height 27
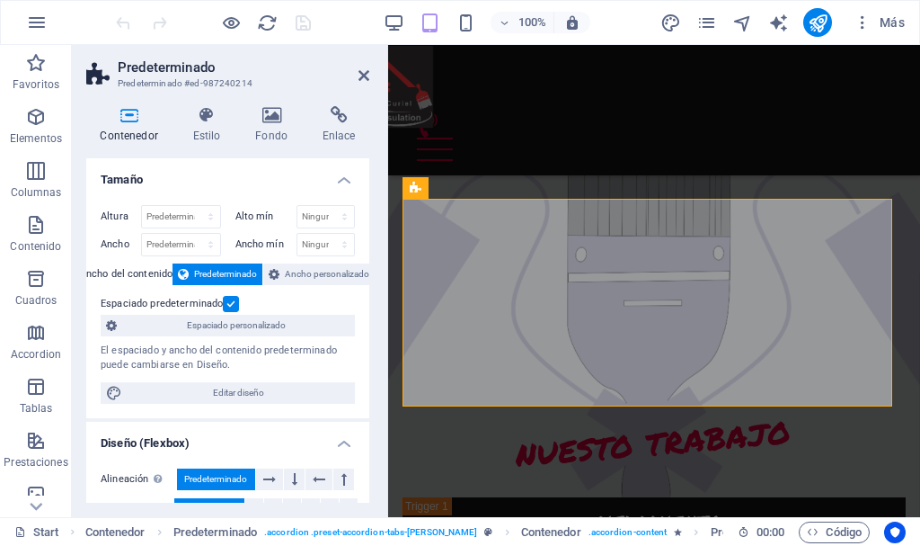
scroll to position [2799, 0]
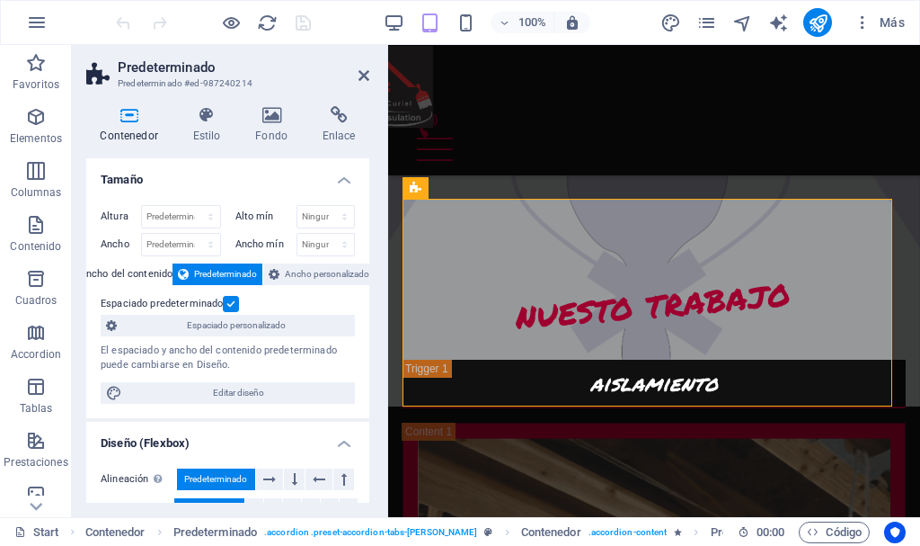
drag, startPoint x: 369, startPoint y: 268, endPoint x: 371, endPoint y: 313, distance: 45.0
click at [371, 313] on div "Contenedor Estilo Fondo Enlace Tamaño Altura Predeterminado px rem % vh vw Alto…" at bounding box center [228, 304] width 312 height 425
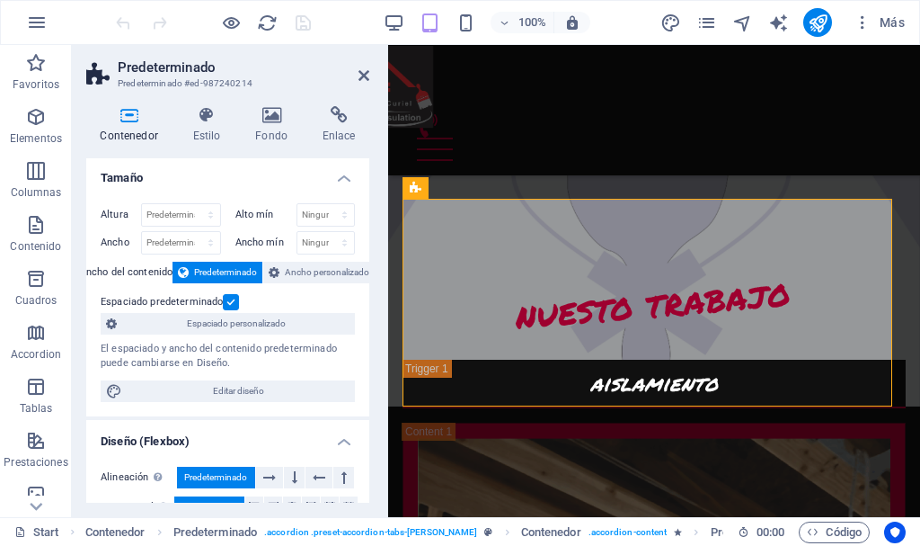
scroll to position [0, 0]
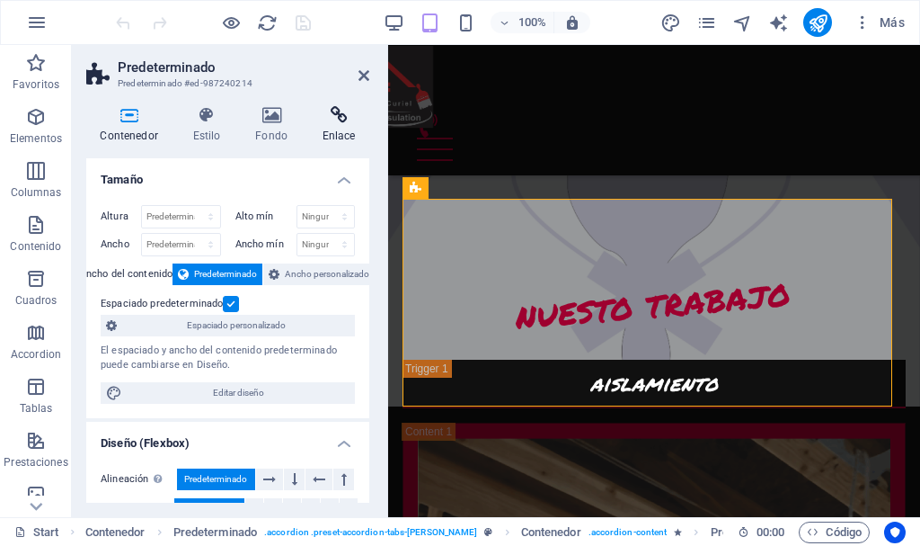
click at [331, 111] on icon at bounding box center [338, 115] width 61 height 18
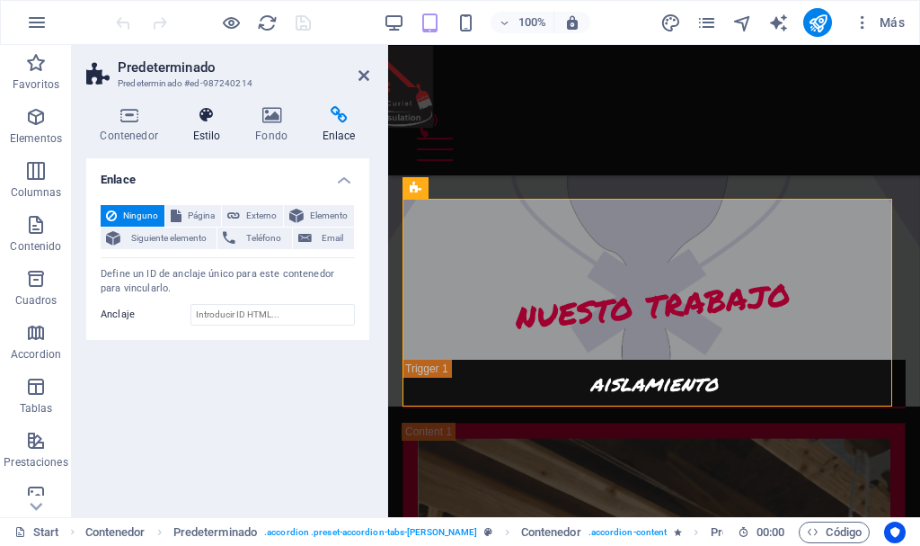
click at [208, 111] on icon at bounding box center [207, 115] width 56 height 18
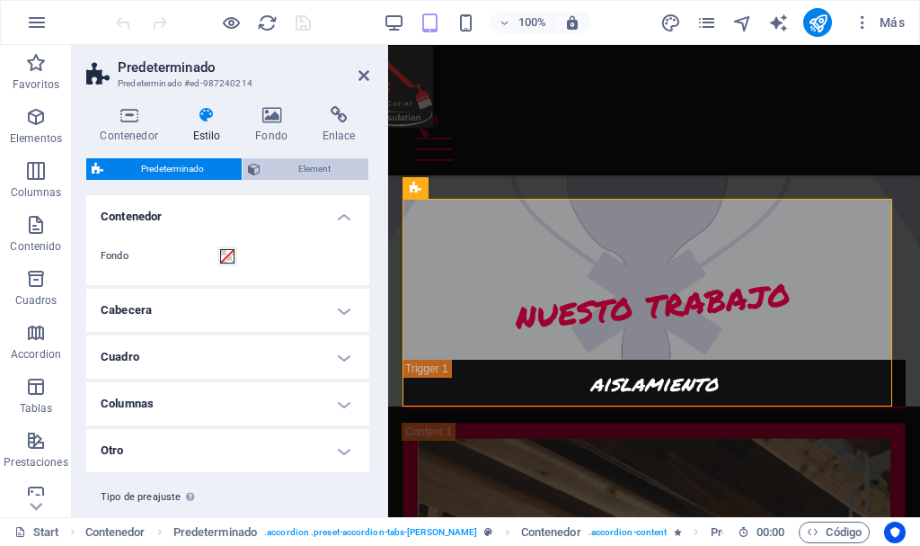
click at [303, 164] on span "Element" at bounding box center [314, 169] width 97 height 22
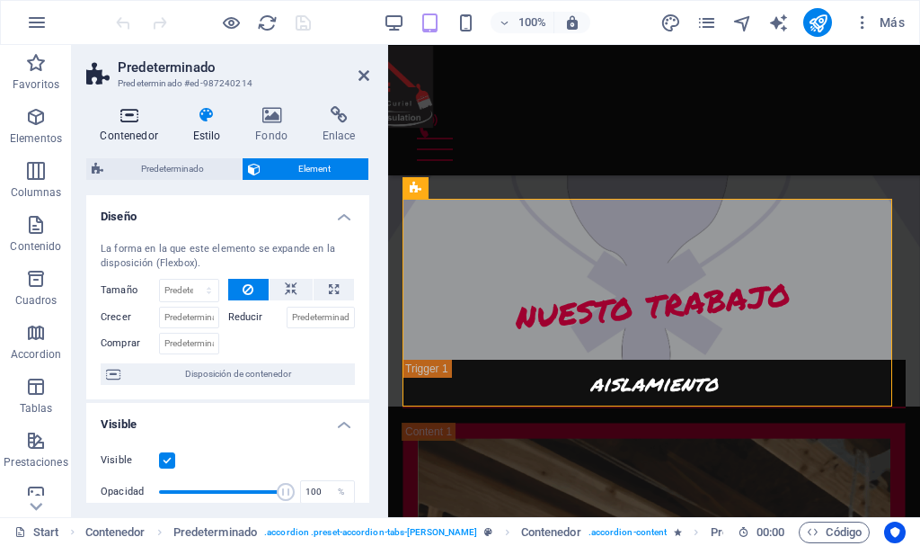
click at [128, 111] on icon at bounding box center [128, 115] width 85 height 18
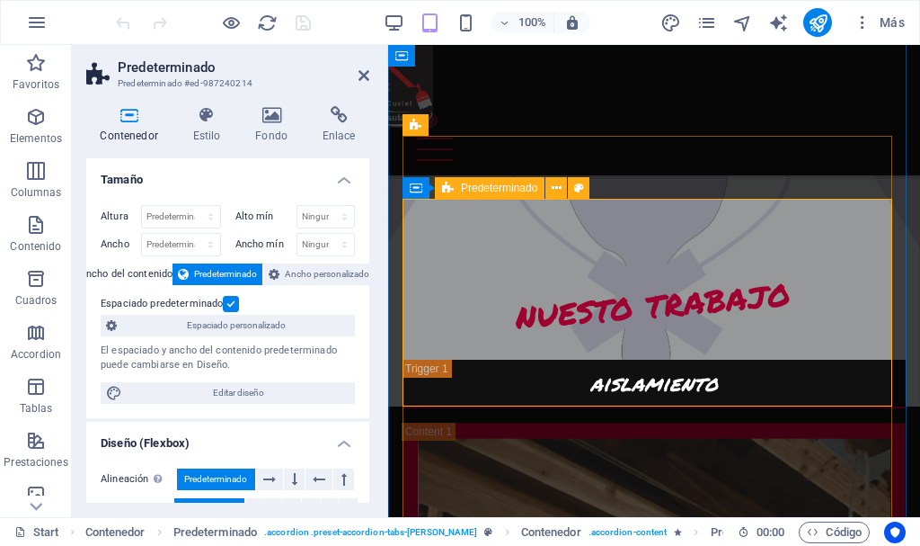
click at [504, 188] on span "Predeterminado" at bounding box center [499, 187] width 76 height 11
click at [481, 187] on span "Predeterminado" at bounding box center [499, 187] width 76 height 11
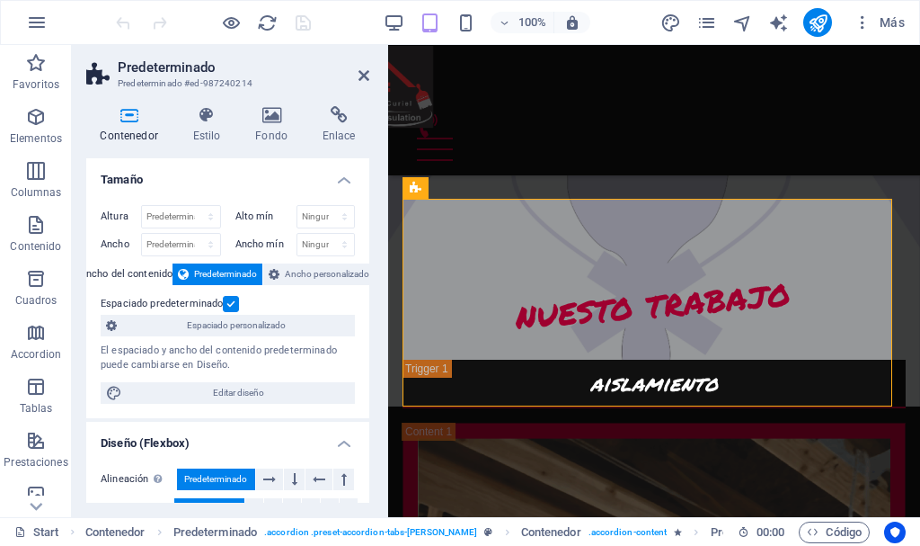
click at [119, 128] on h4 "Contenedor" at bounding box center [132, 125] width 93 height 38
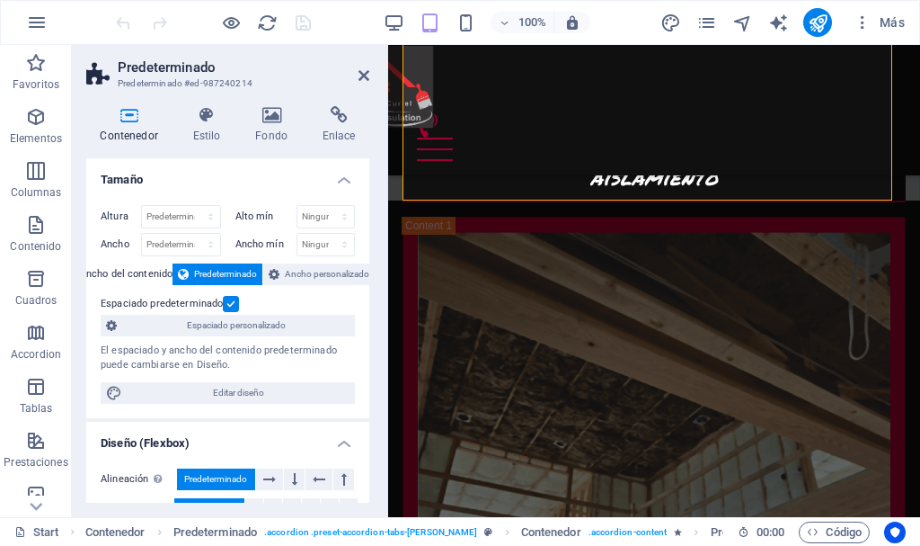
scroll to position [2977, 0]
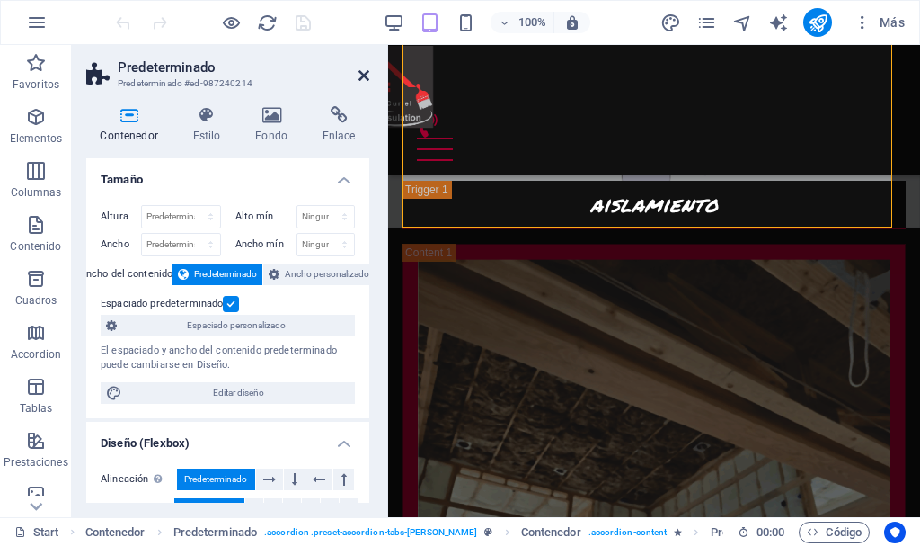
click at [361, 79] on icon at bounding box center [364, 75] width 11 height 14
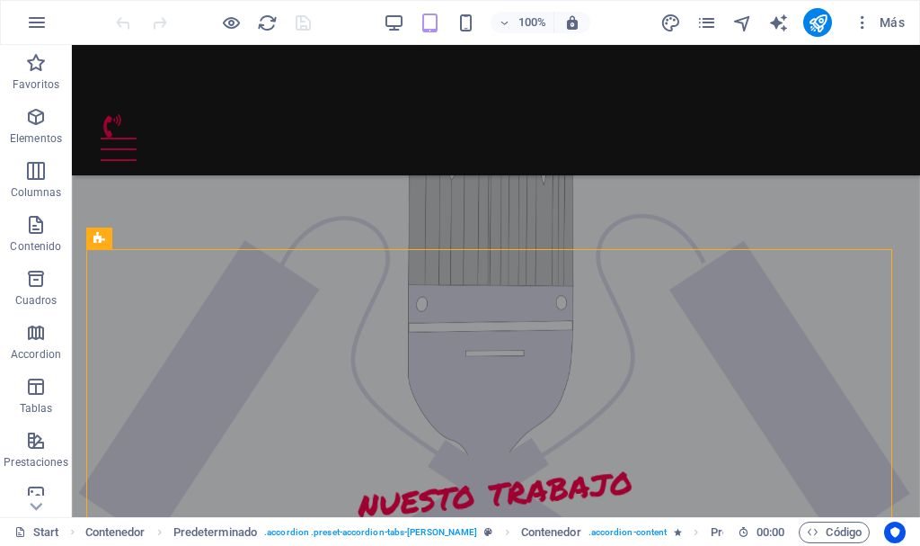
scroll to position [2567, 0]
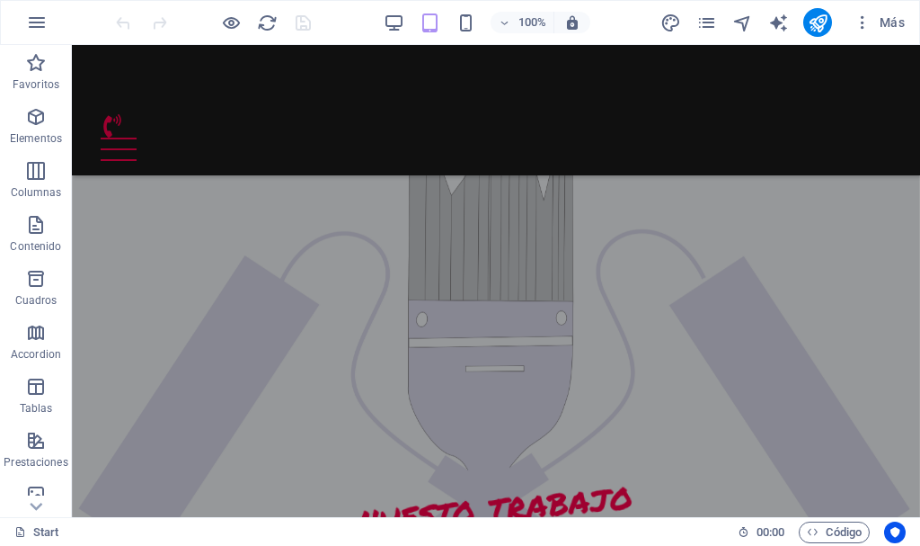
scroll to position [2684, 0]
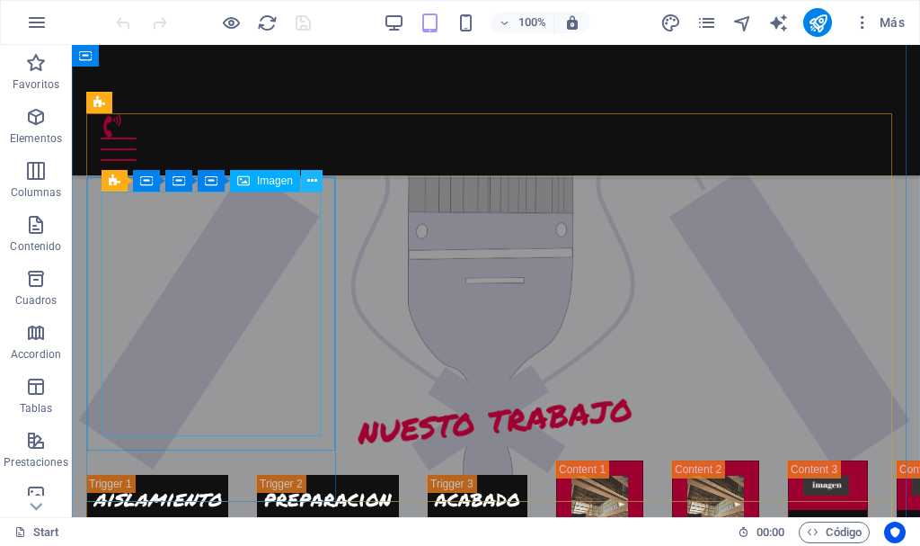
click at [314, 182] on icon at bounding box center [312, 181] width 10 height 19
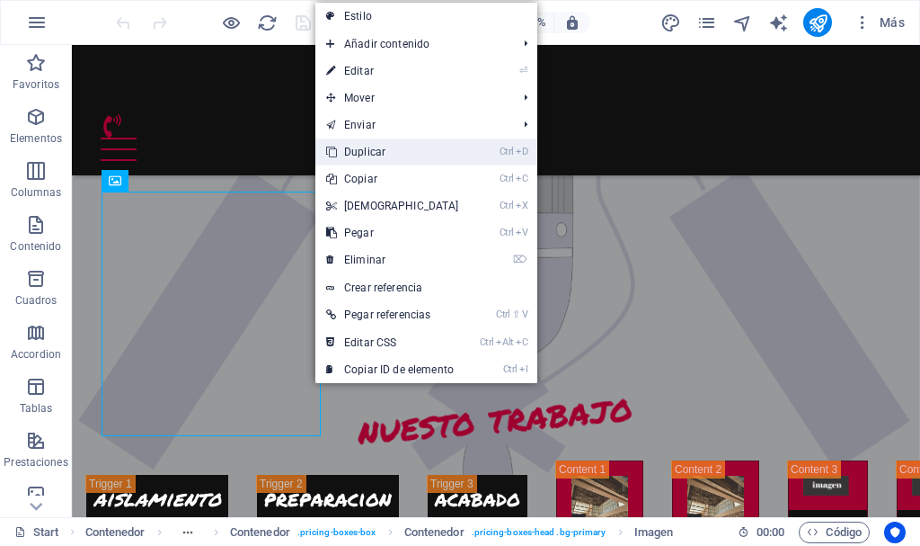
click at [414, 152] on link "Ctrl D Duplicar" at bounding box center [392, 151] width 155 height 27
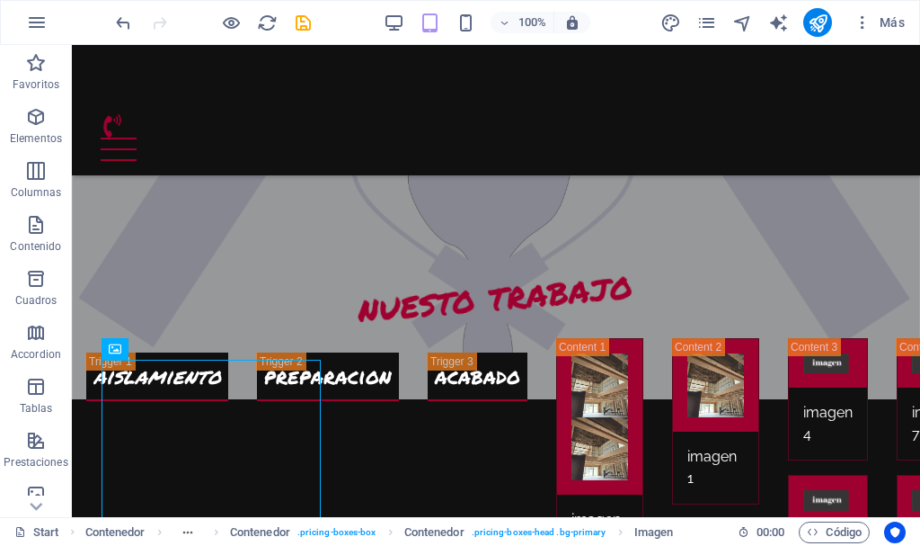
scroll to position [2821, 0]
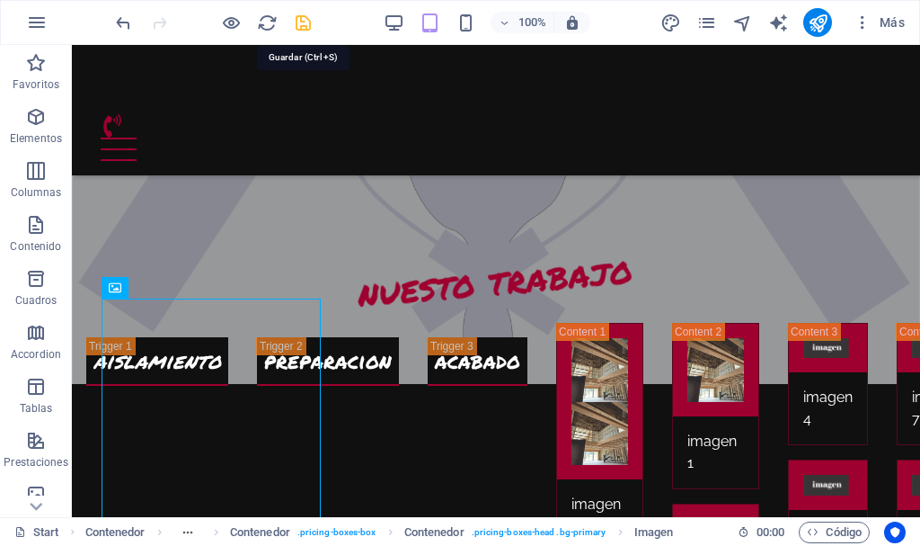
click at [300, 24] on icon "save" at bounding box center [303, 23] width 21 height 21
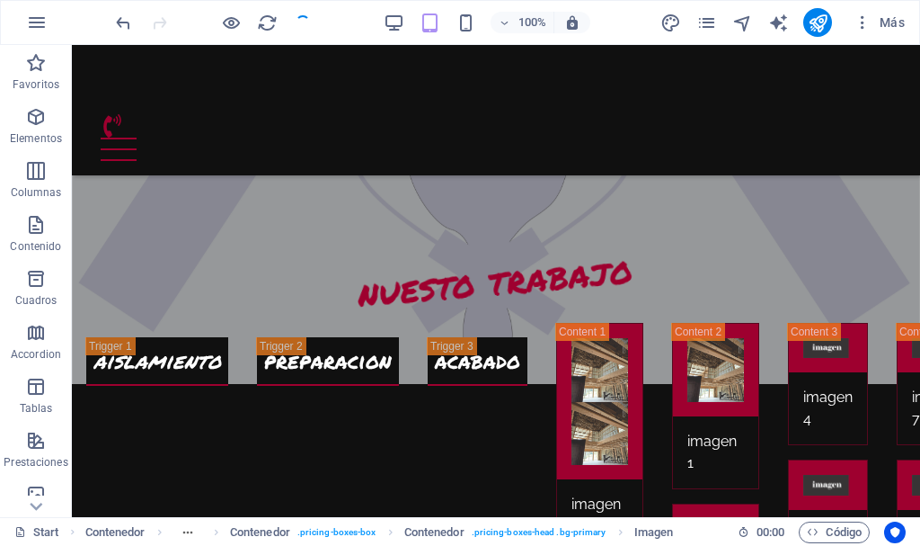
checkbox input "false"
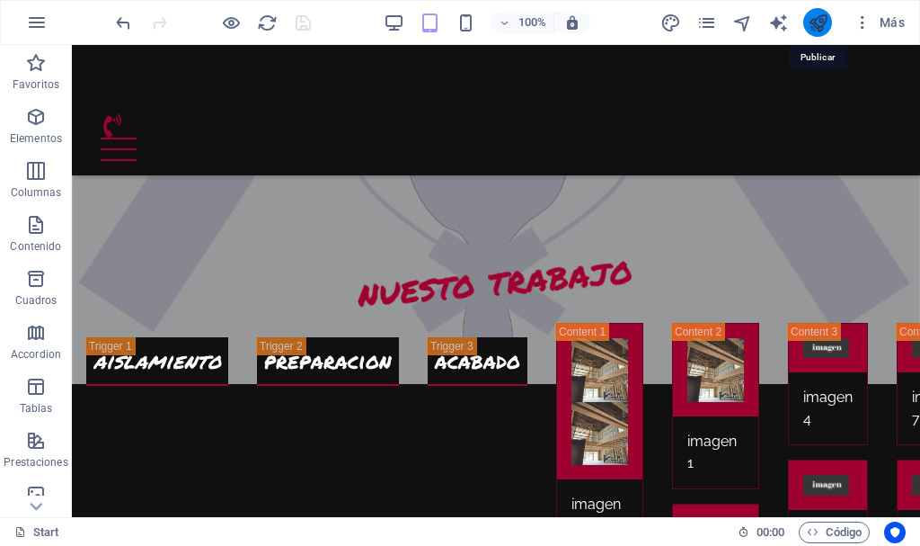
click at [820, 22] on icon "publish" at bounding box center [818, 23] width 21 height 21
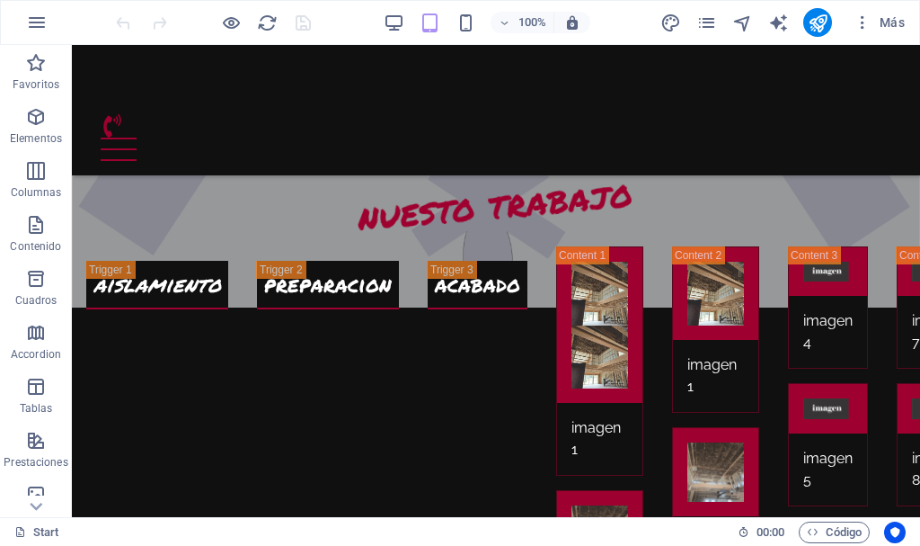
scroll to position [2988, 0]
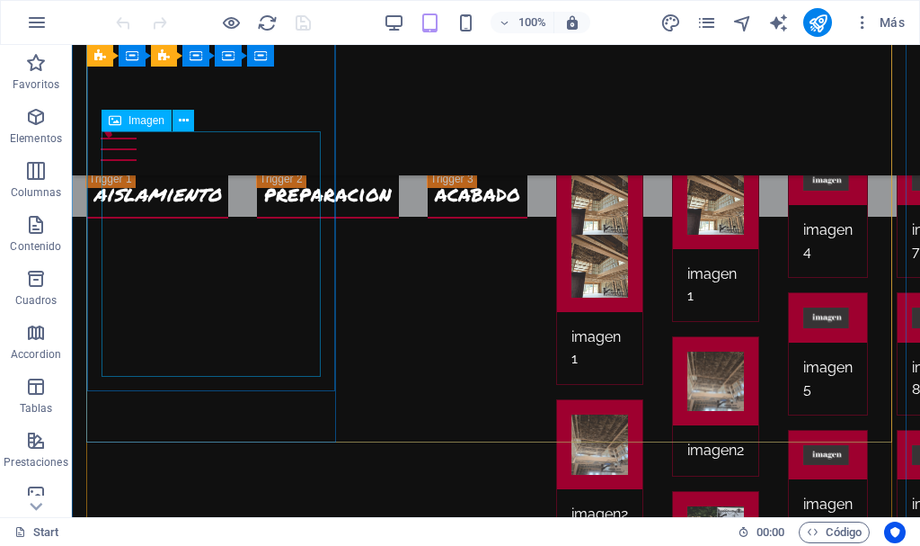
click at [572, 288] on figure at bounding box center [600, 266] width 57 height 63
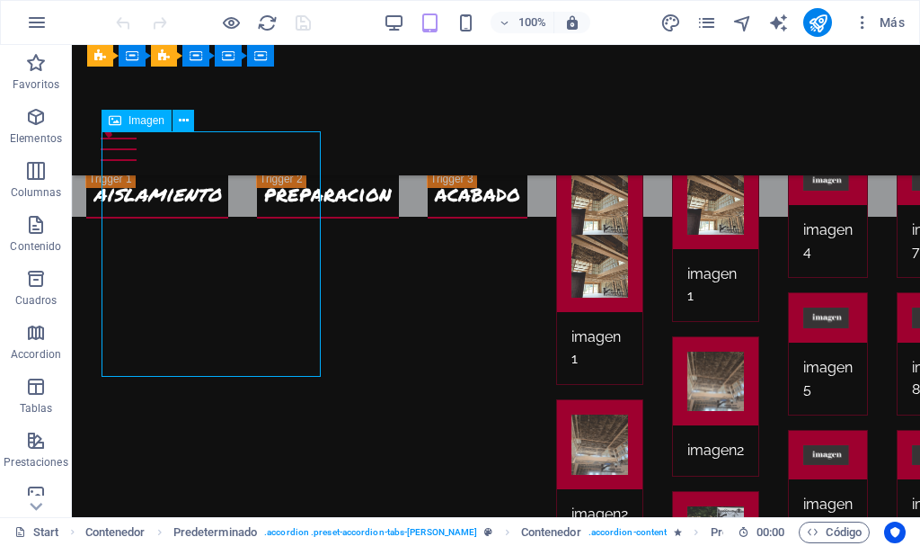
click at [572, 288] on figure at bounding box center [600, 266] width 57 height 63
select select "%"
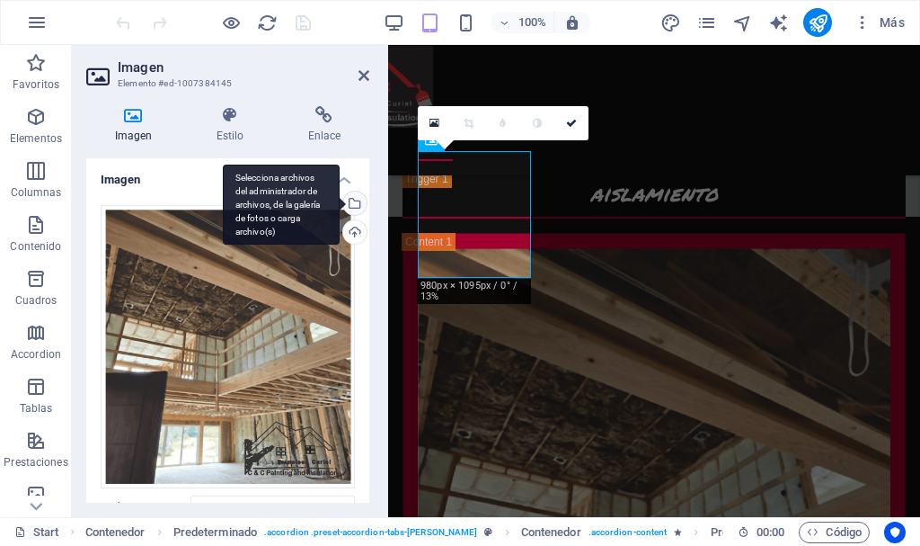
click at [356, 203] on div "Selecciona archivos del administrador de archivos, de la galería de fotos o car…" at bounding box center [353, 204] width 27 height 27
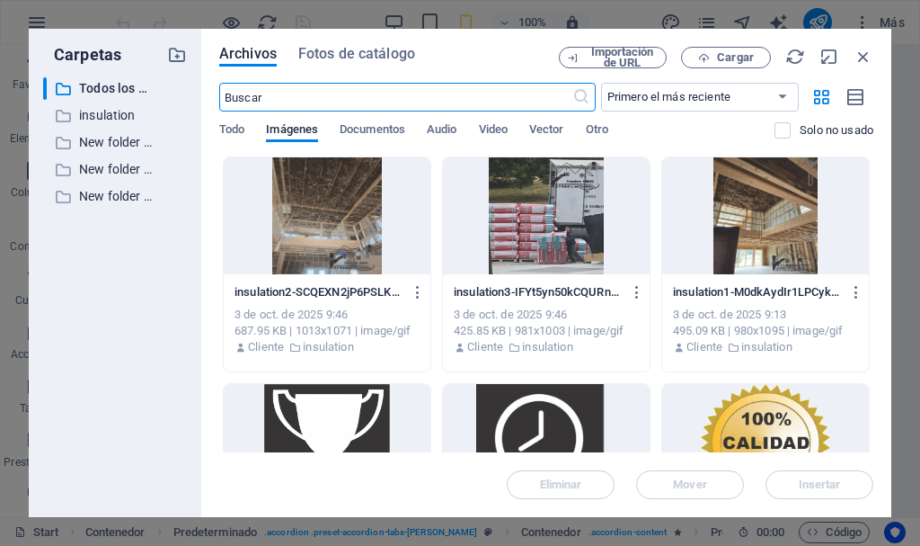
scroll to position [3489, 0]
click at [717, 50] on button "Cargar" at bounding box center [726, 58] width 90 height 22
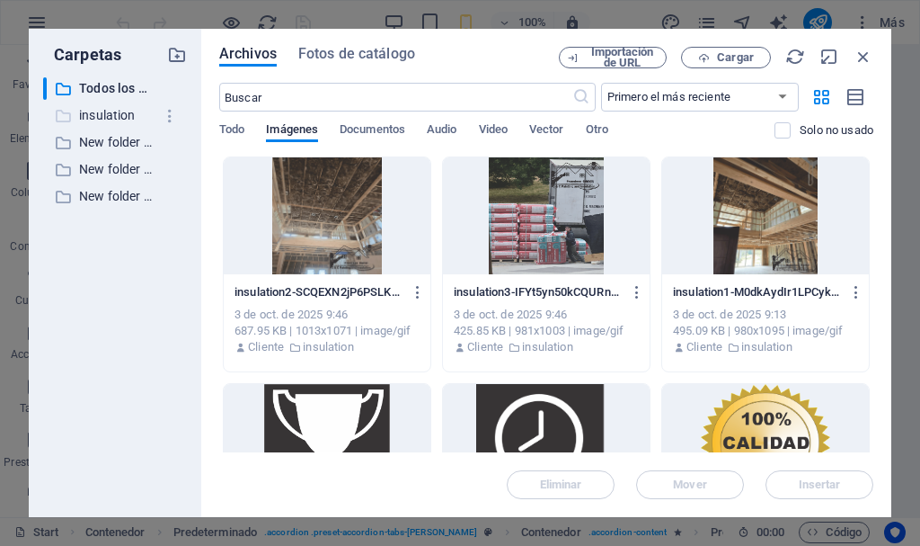
click at [113, 119] on p "insulation" at bounding box center [116, 115] width 75 height 21
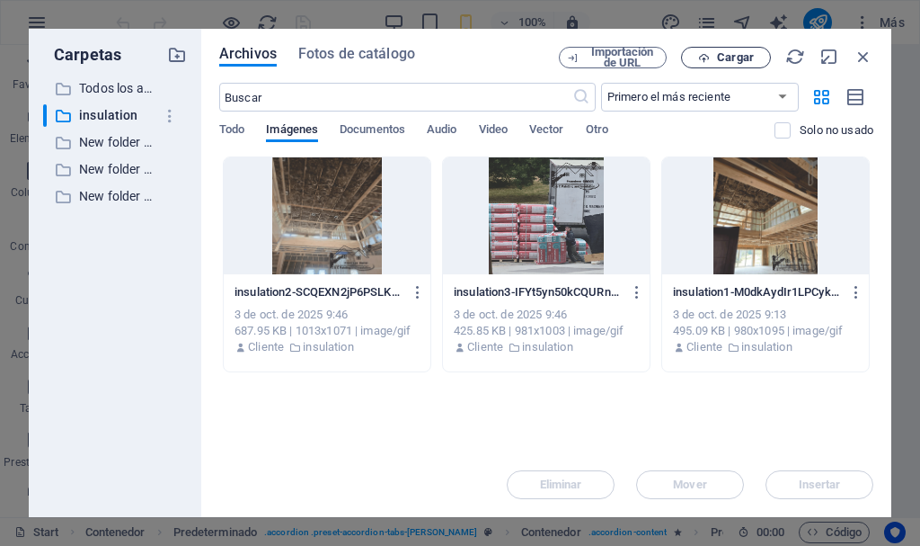
click at [739, 61] on span "Cargar" at bounding box center [735, 57] width 37 height 11
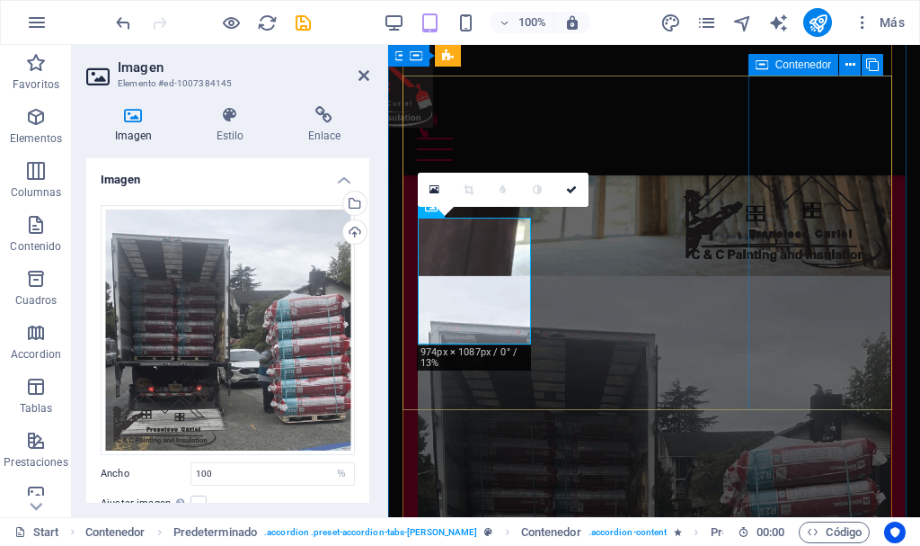
scroll to position [2922, 0]
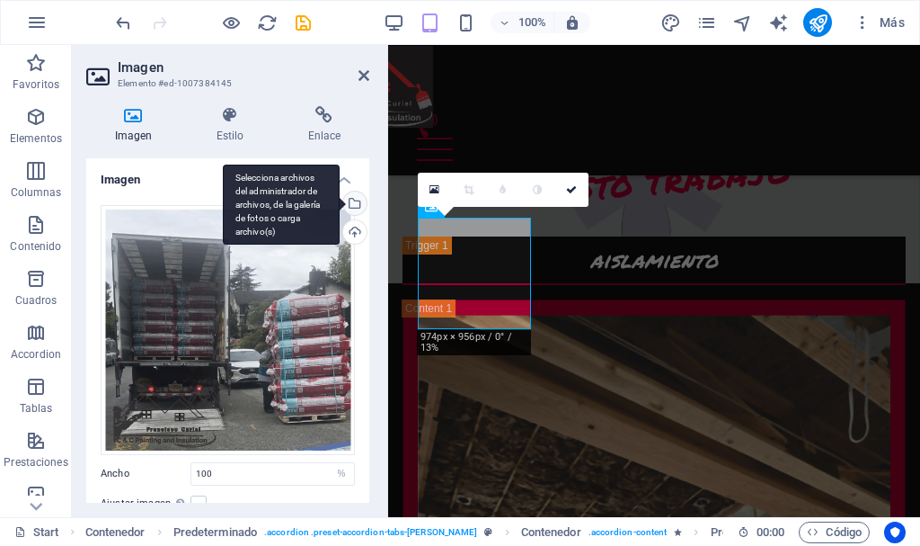
click at [350, 202] on div "Selecciona archivos del administrador de archivos, de la galería de fotos o car…" at bounding box center [353, 204] width 27 height 27
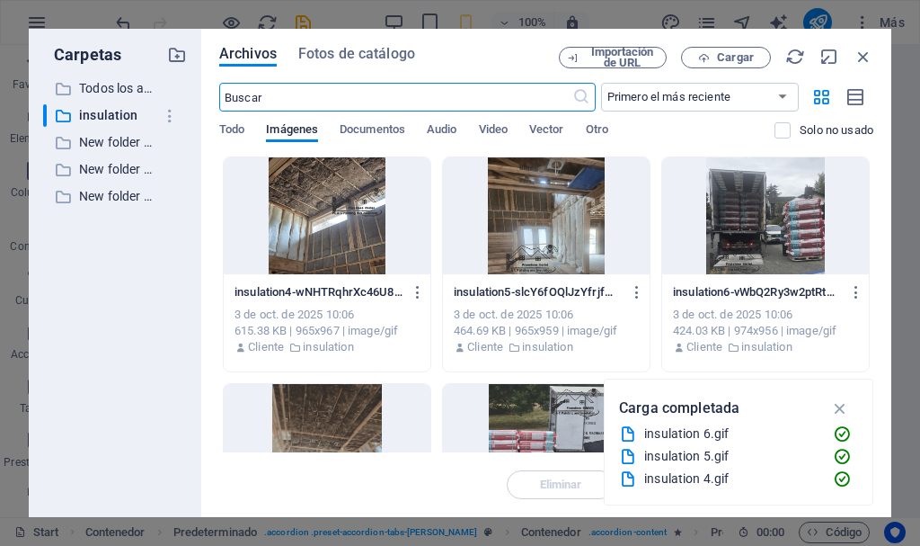
scroll to position [3488, 0]
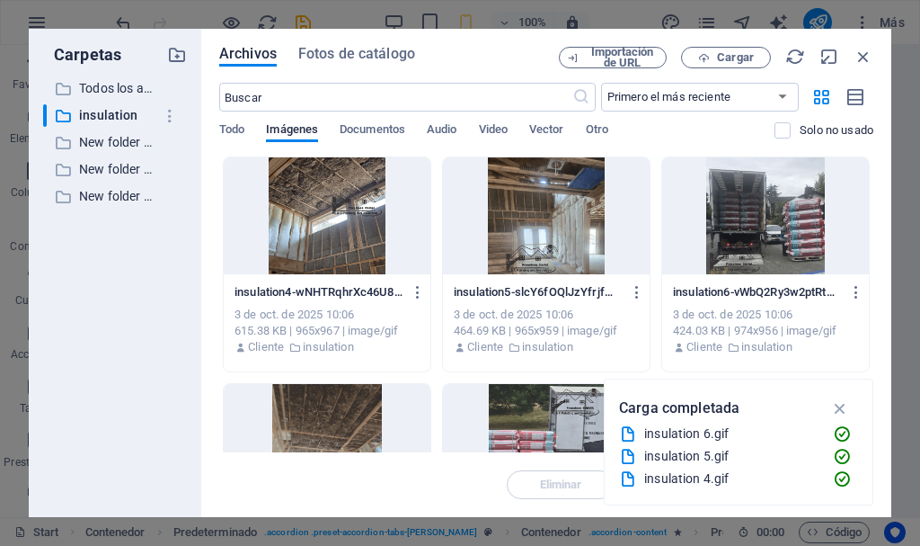
click at [362, 233] on div at bounding box center [327, 215] width 207 height 117
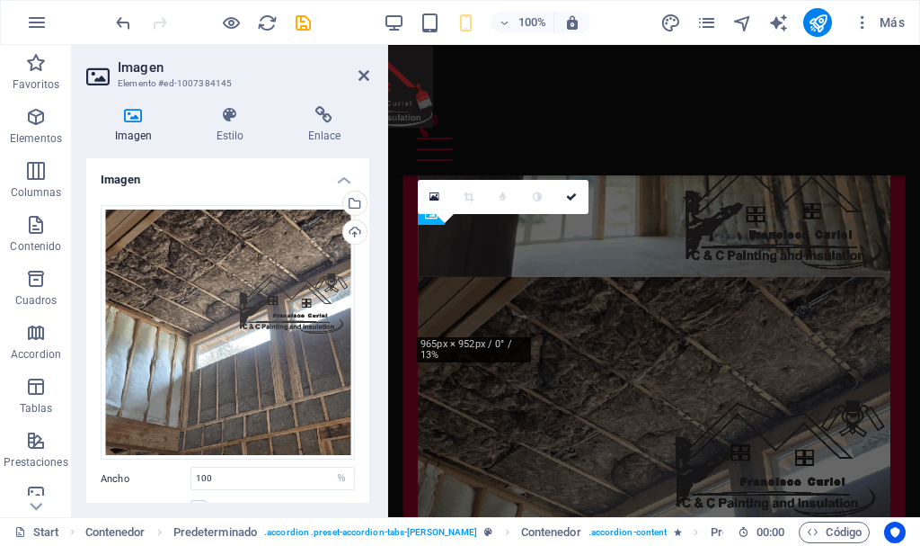
scroll to position [2915, 0]
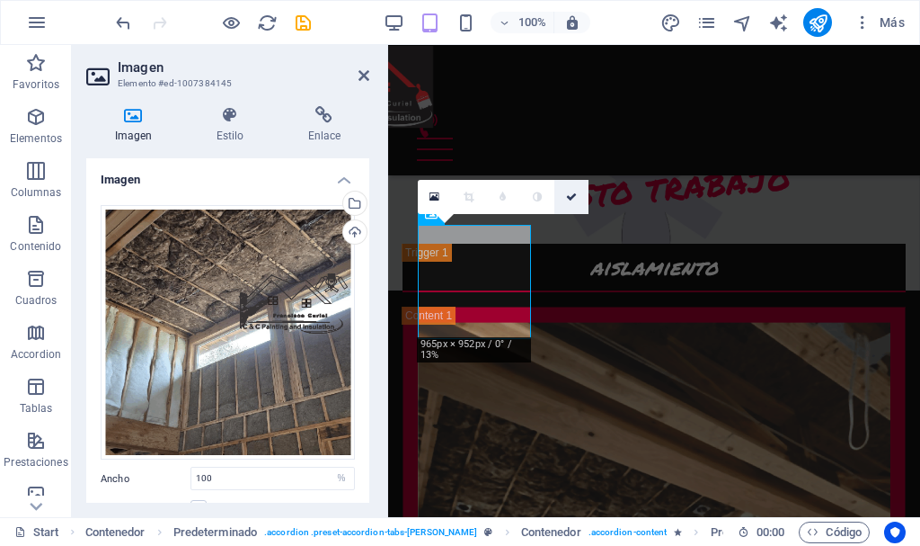
click at [571, 196] on icon at bounding box center [571, 196] width 11 height 11
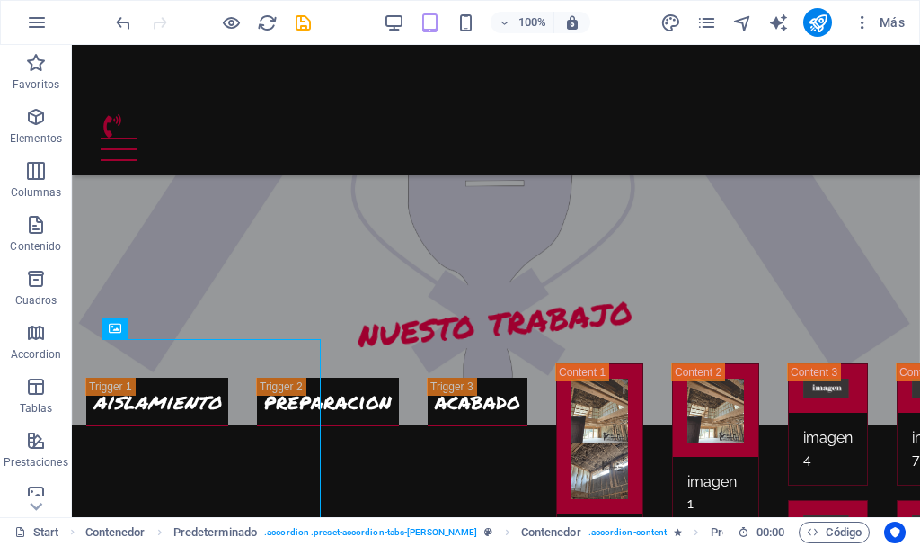
scroll to position [2735, 0]
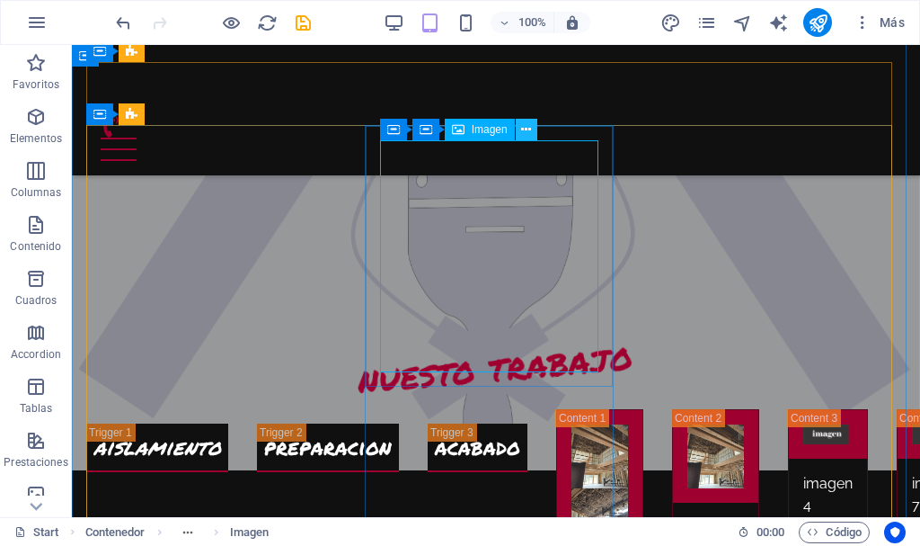
click at [527, 124] on icon at bounding box center [526, 129] width 10 height 19
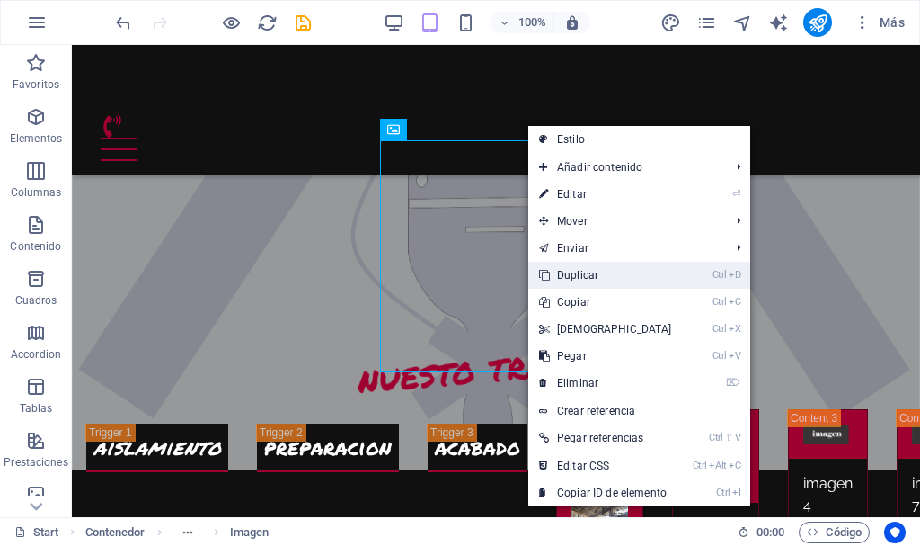
click at [611, 273] on link "Ctrl D Duplicar" at bounding box center [605, 275] width 155 height 27
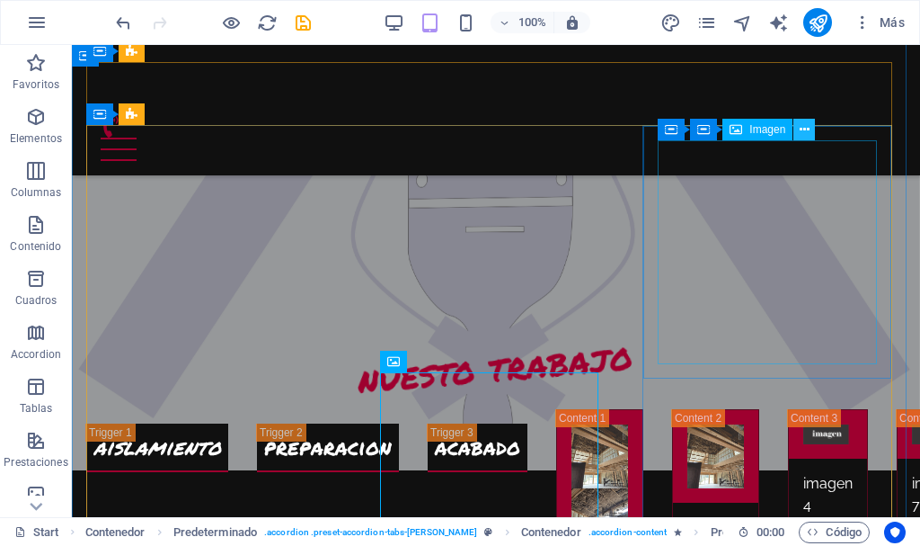
click at [807, 132] on icon at bounding box center [805, 129] width 10 height 19
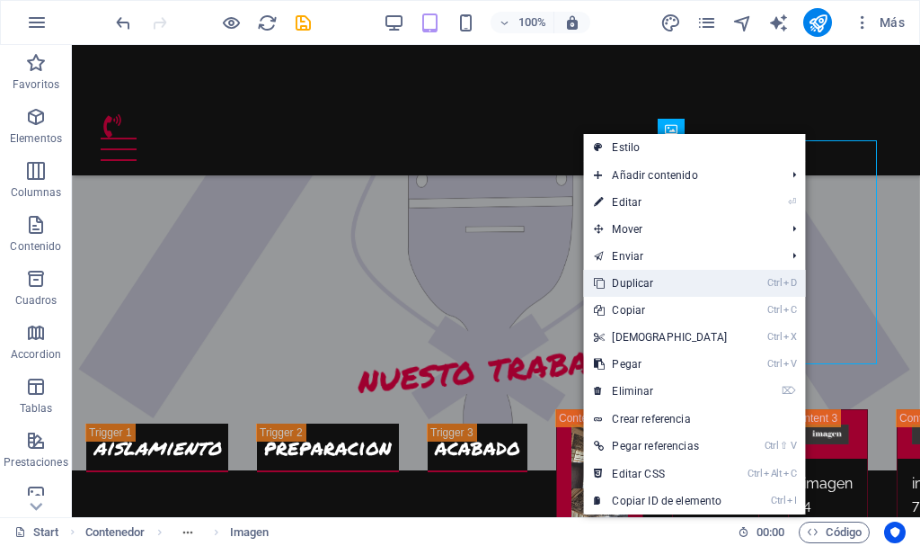
click at [731, 283] on link "Ctrl D Duplicar" at bounding box center [660, 283] width 155 height 27
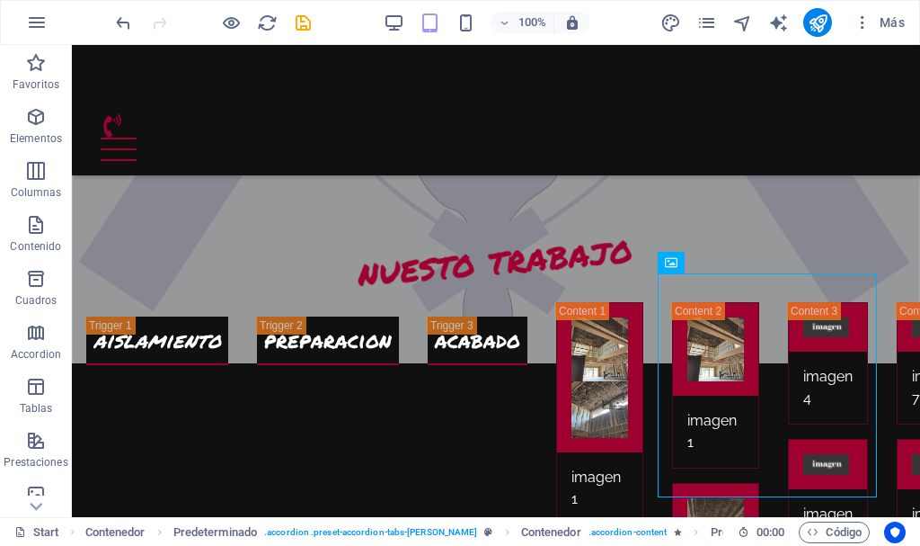
scroll to position [2932, 0]
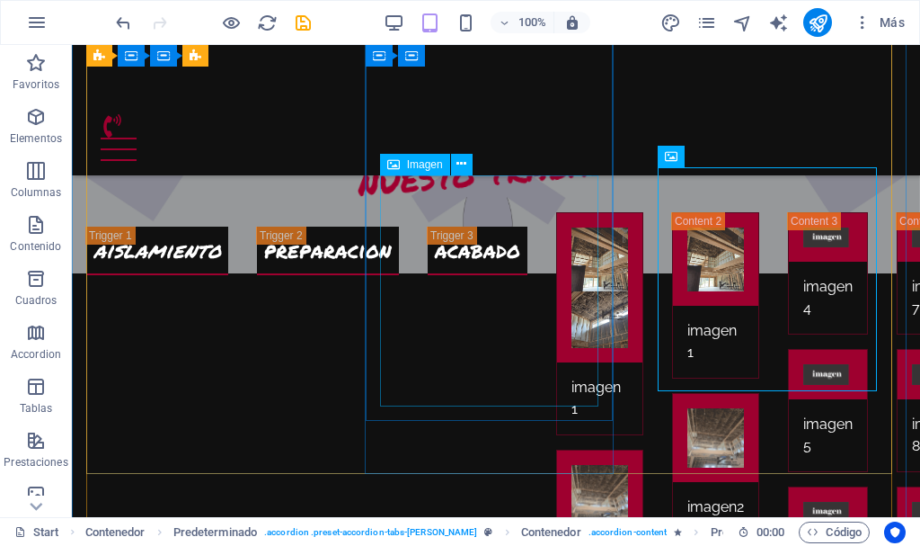
click at [572, 524] on figure at bounding box center [600, 554] width 57 height 60
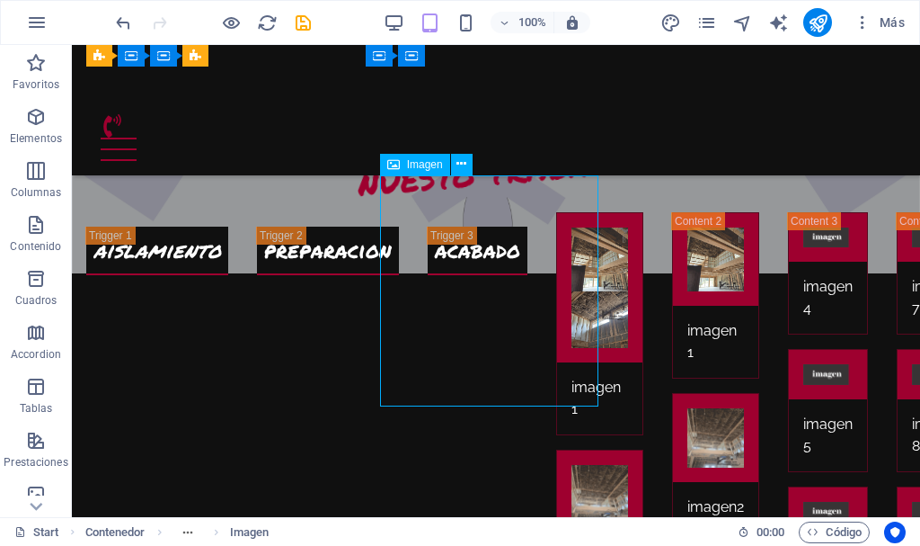
click at [572, 524] on figure at bounding box center [600, 554] width 57 height 60
select select "%"
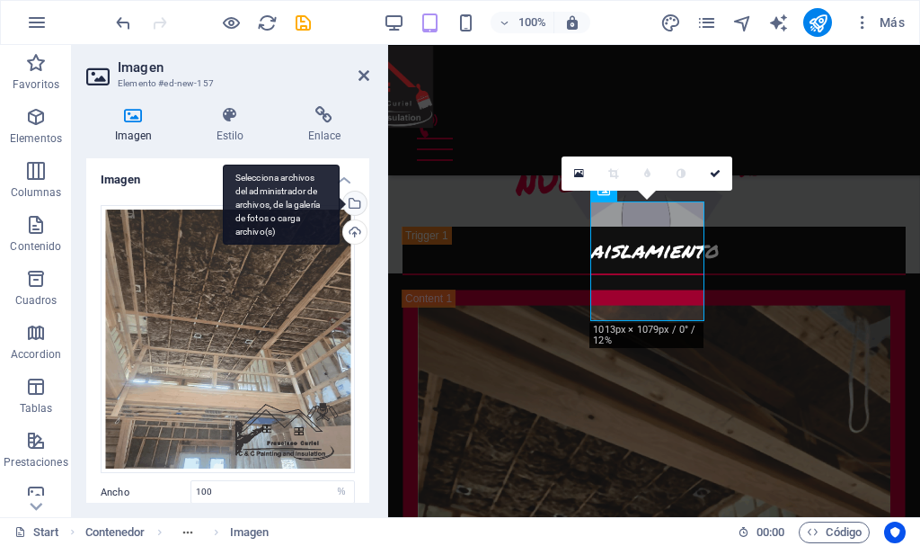
click at [350, 208] on div "Selecciona archivos del administrador de archivos, de la galería de fotos o car…" at bounding box center [353, 204] width 27 height 27
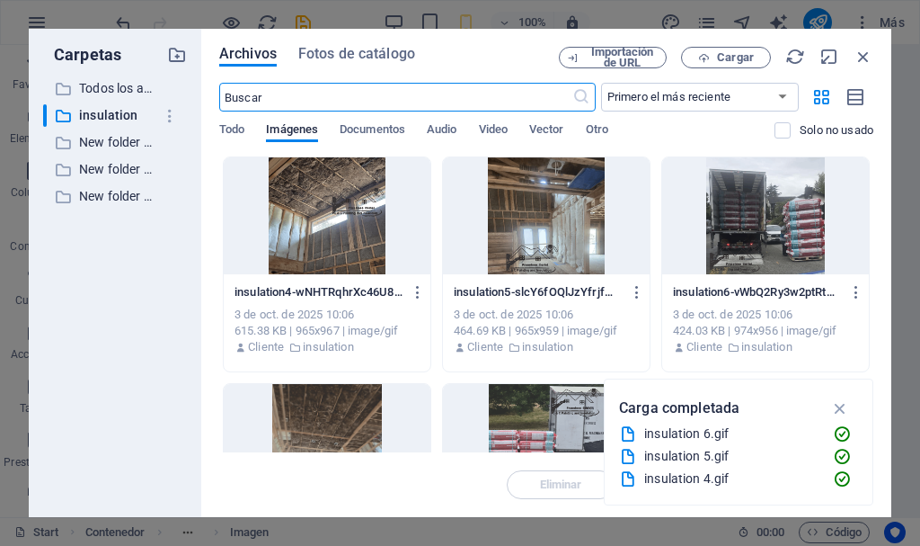
scroll to position [3638, 0]
click at [240, 129] on span "Todo" at bounding box center [231, 131] width 25 height 25
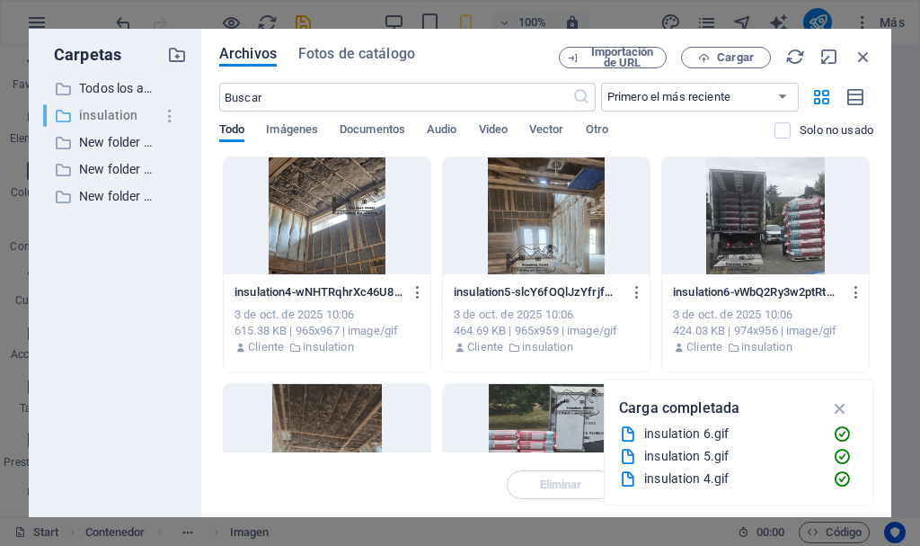
click at [116, 114] on p "insulation" at bounding box center [116, 115] width 75 height 21
click at [839, 408] on icon "button" at bounding box center [840, 408] width 21 height 20
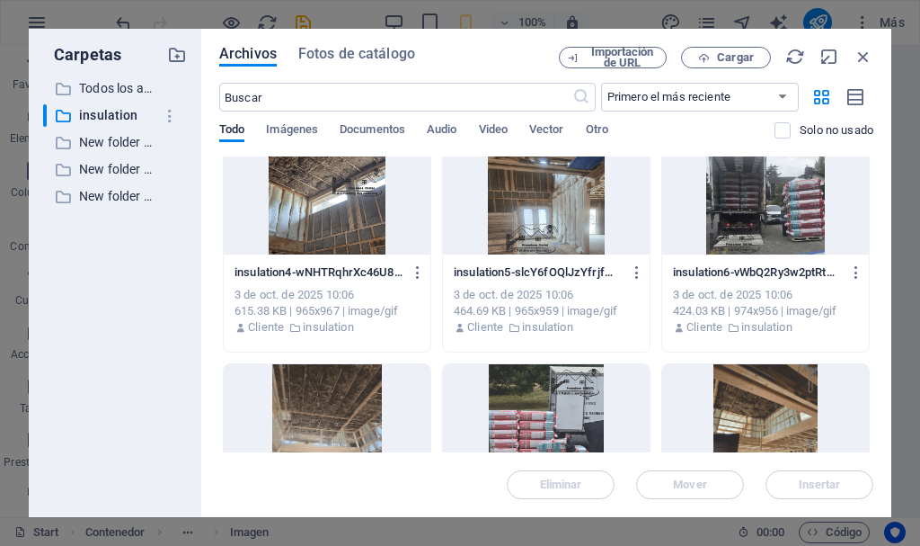
scroll to position [0, 0]
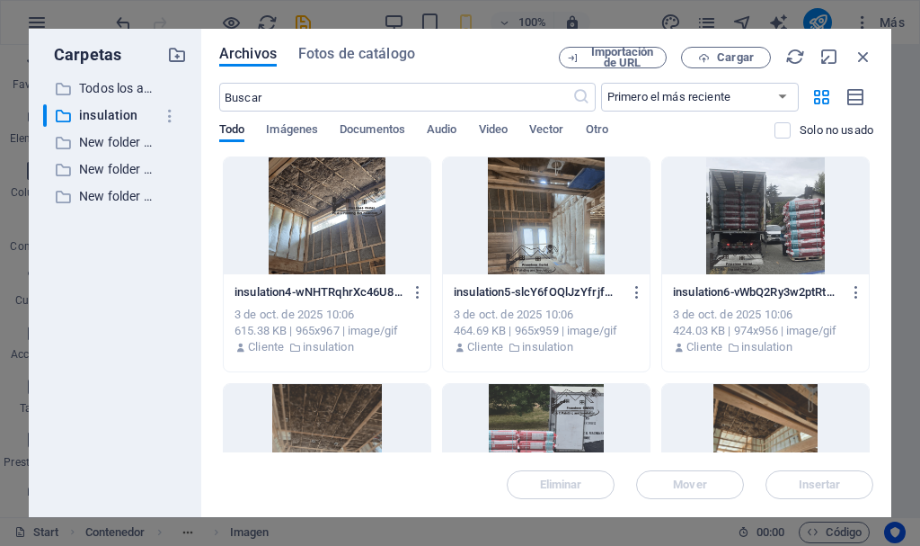
click at [537, 260] on div at bounding box center [546, 215] width 207 height 117
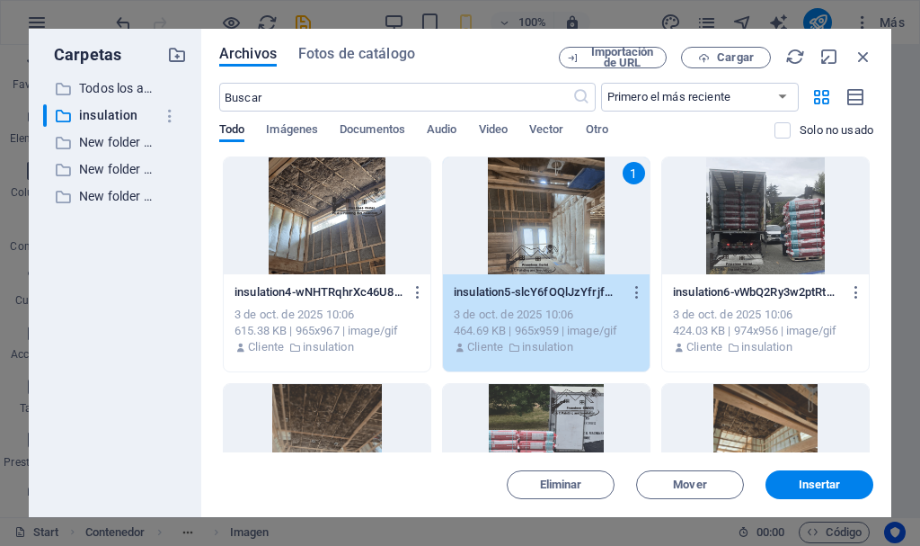
click at [537, 260] on div "1" at bounding box center [546, 215] width 207 height 117
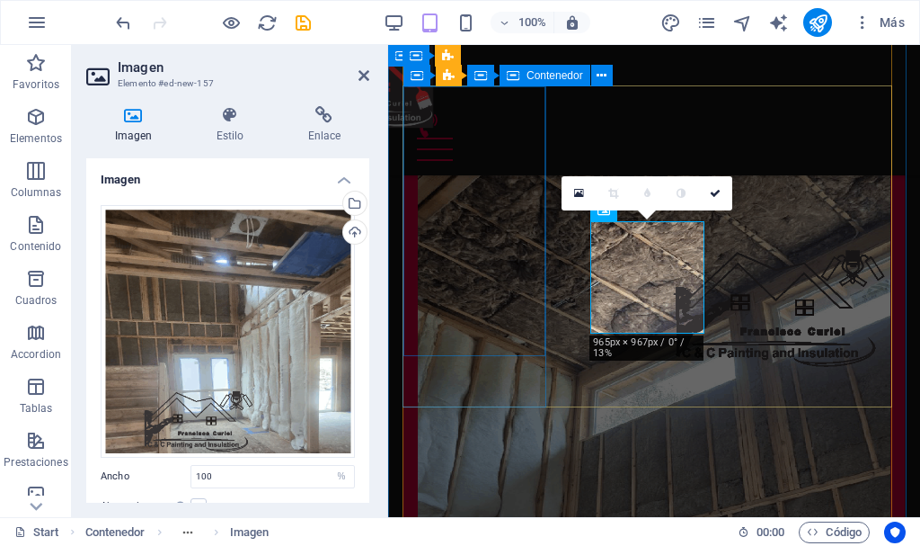
scroll to position [2912, 0]
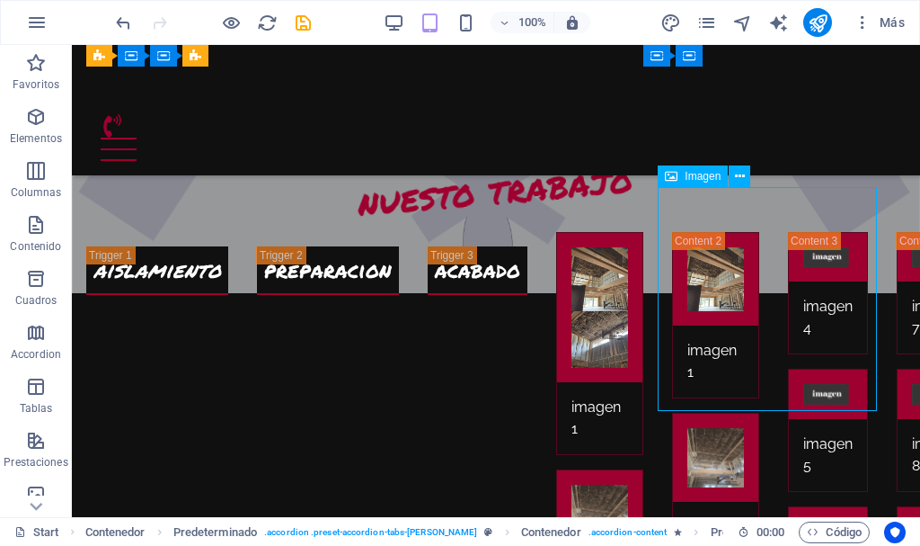
select select "%"
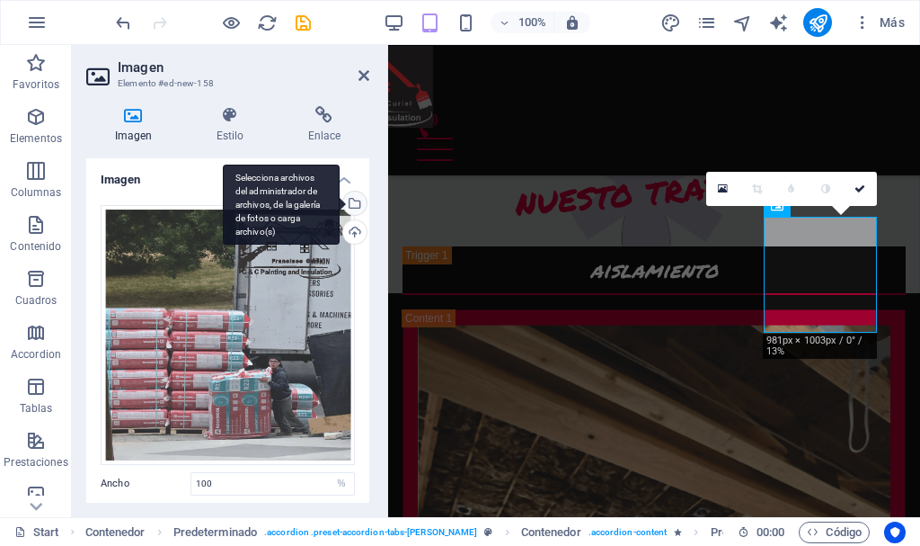
click at [355, 201] on div "Selecciona archivos del administrador de archivos, de la galería de fotos o car…" at bounding box center [353, 204] width 27 height 27
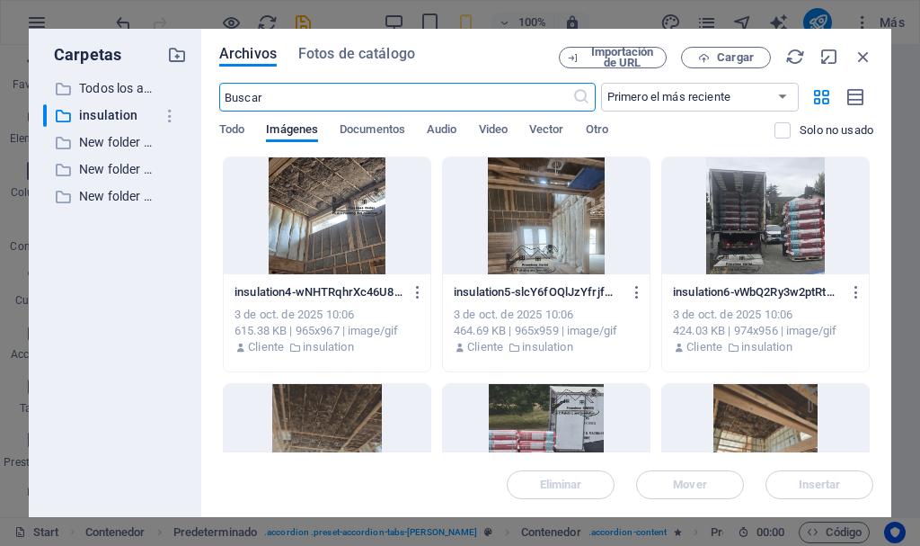
scroll to position [3785, 0]
click at [746, 248] on div at bounding box center [765, 215] width 207 height 117
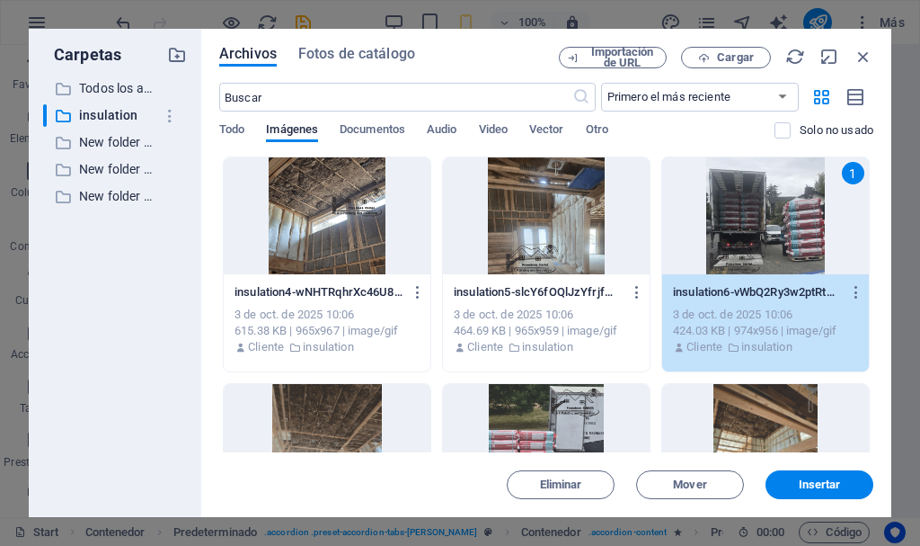
click at [746, 248] on div "1" at bounding box center [765, 215] width 207 height 117
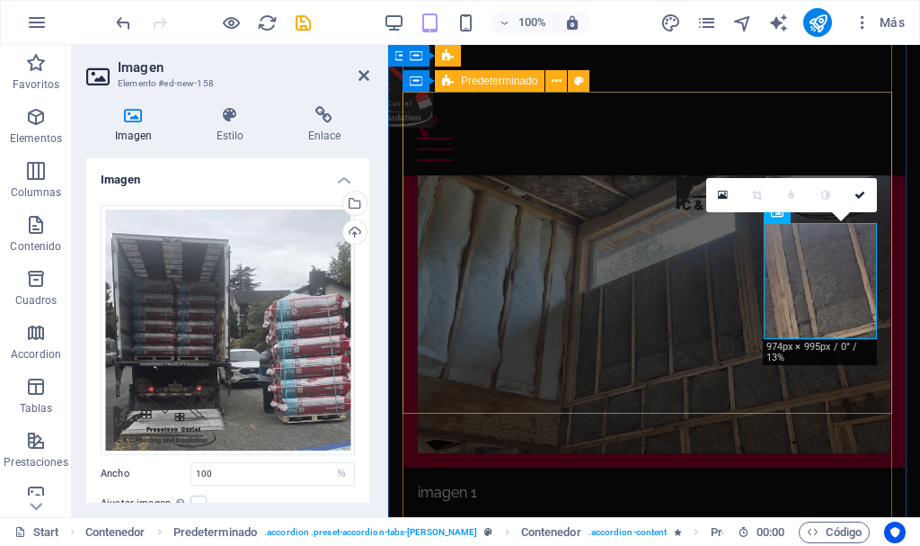
scroll to position [2906, 0]
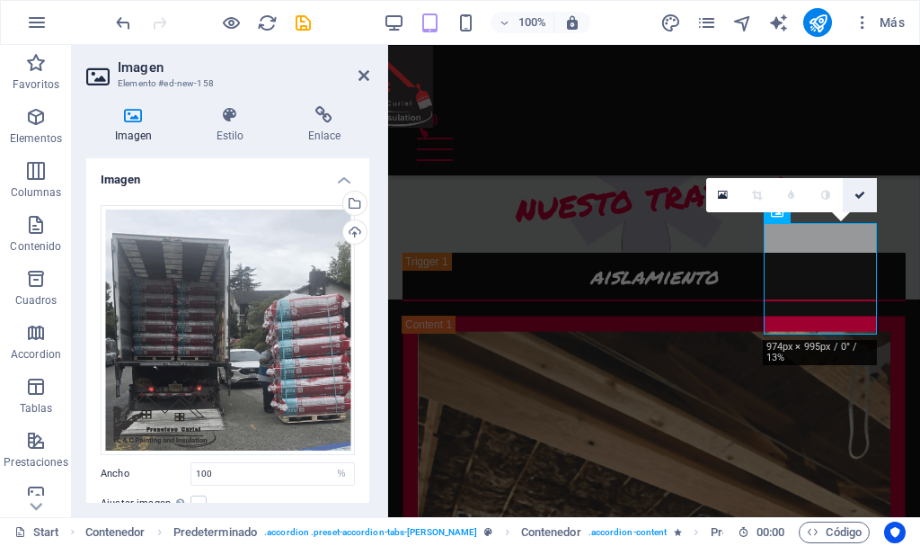
click at [861, 194] on icon at bounding box center [860, 195] width 11 height 11
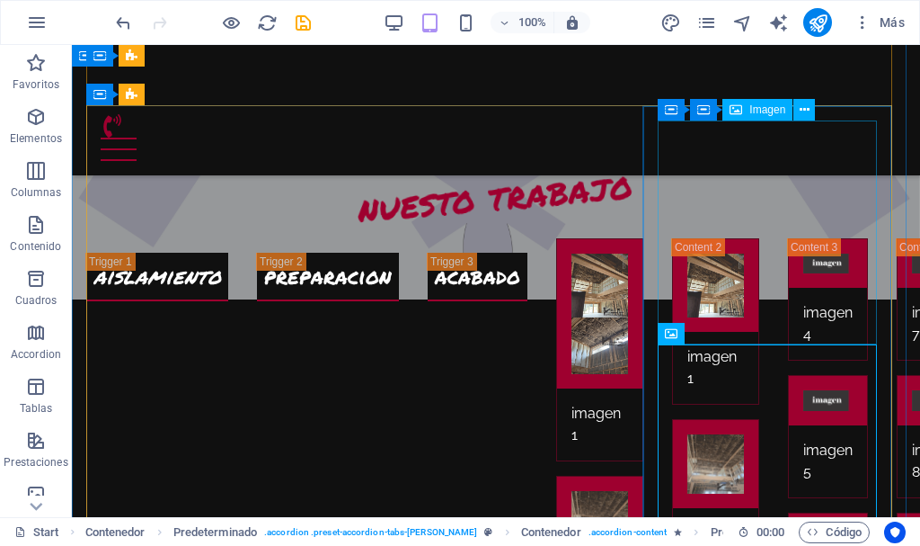
scroll to position [2755, 0]
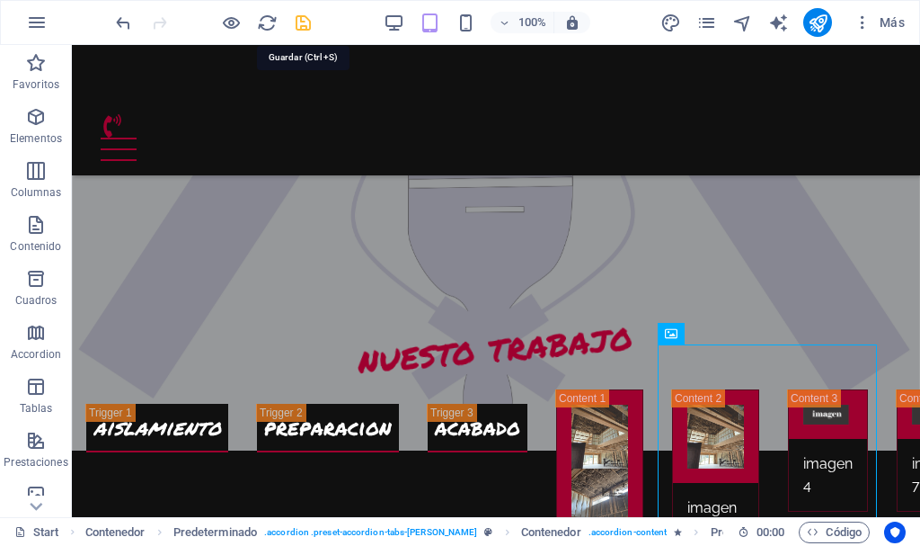
click at [306, 22] on icon "save" at bounding box center [303, 23] width 21 height 21
checkbox input "false"
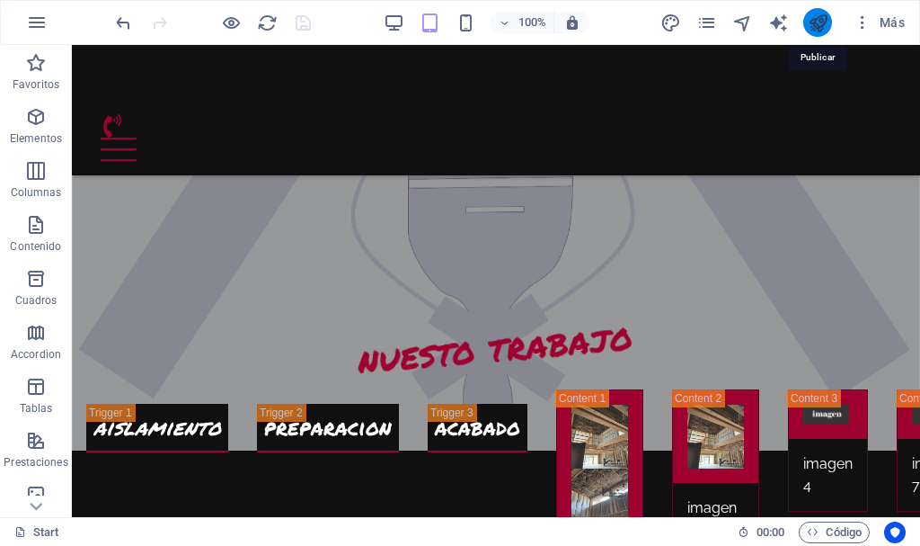
click at [819, 23] on icon "publish" at bounding box center [818, 23] width 21 height 21
